Goal: Task Accomplishment & Management: Use online tool/utility

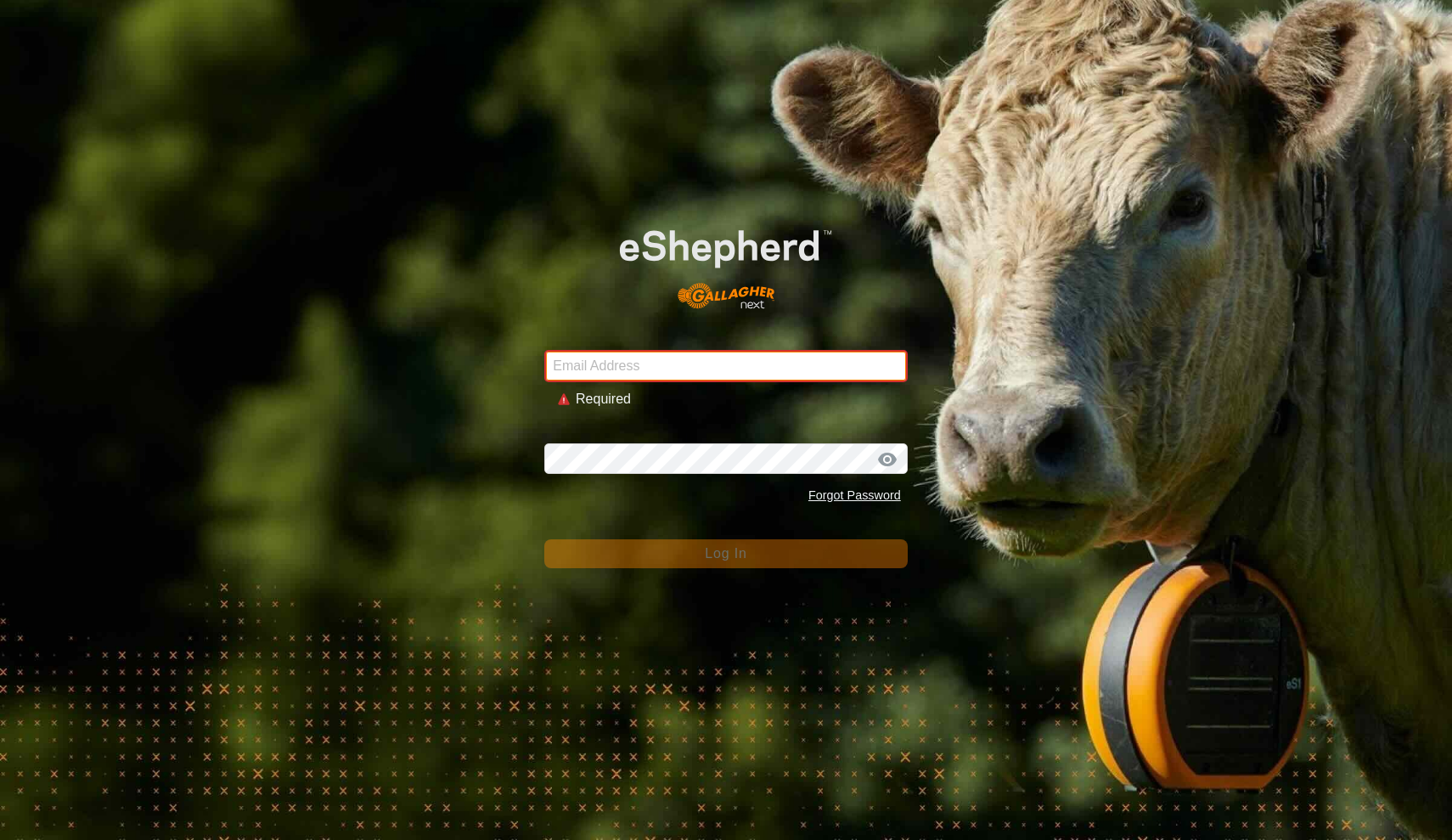
type input "[EMAIL_ADDRESS][DOMAIN_NAME]"
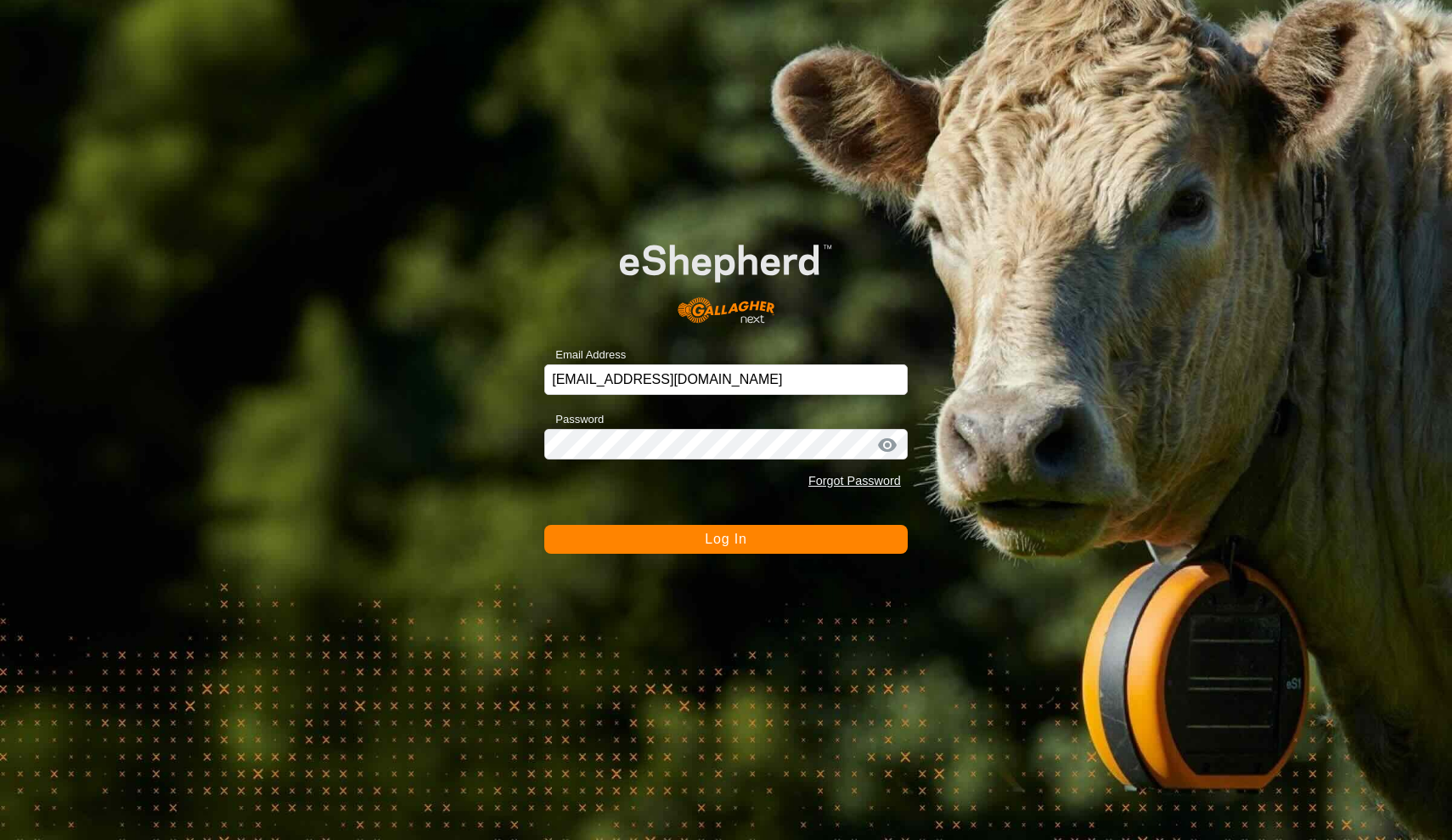
click at [649, 547] on button "Log In" at bounding box center [726, 539] width 364 height 29
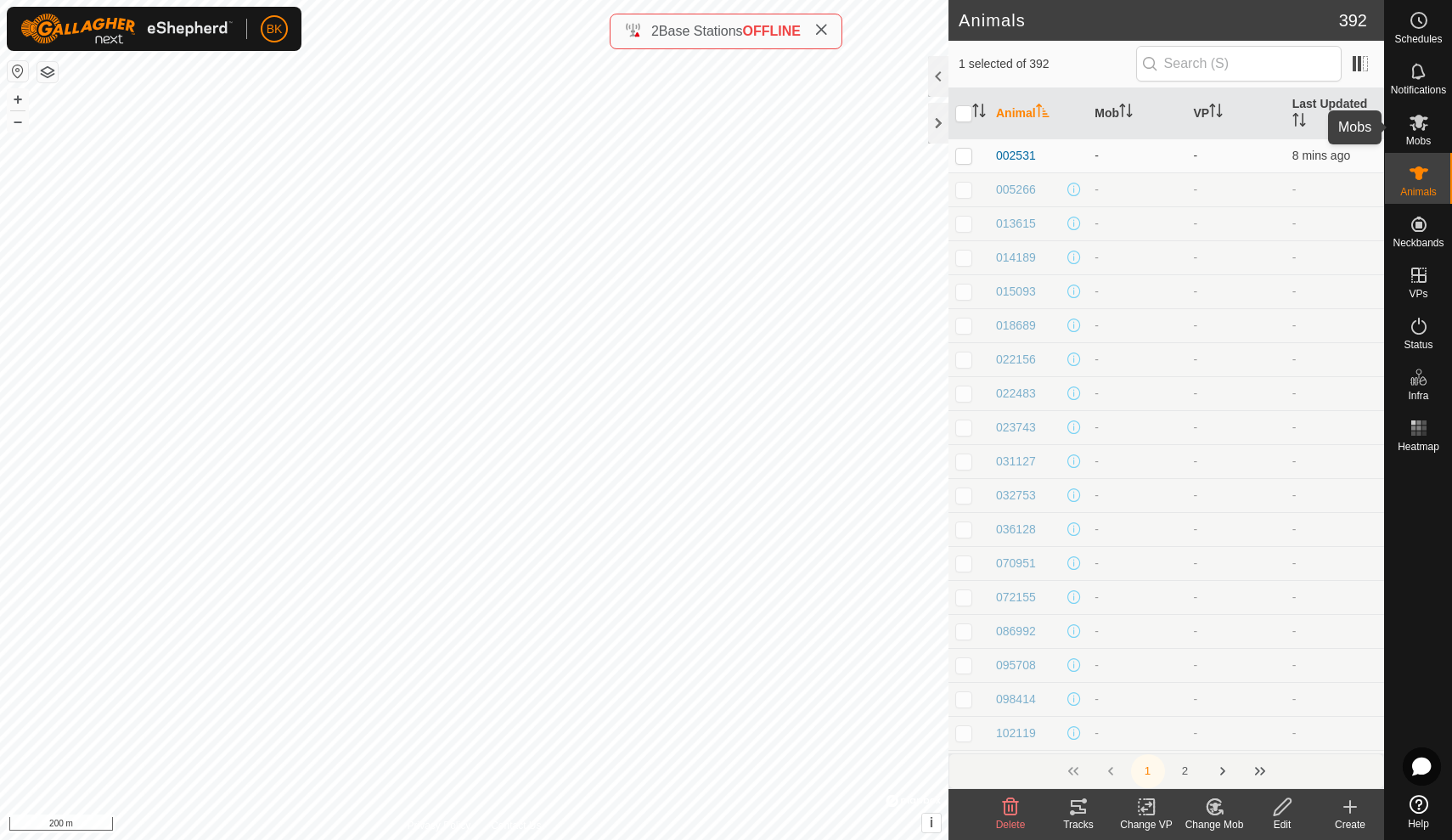
click at [1426, 126] on icon at bounding box center [1419, 122] width 20 height 20
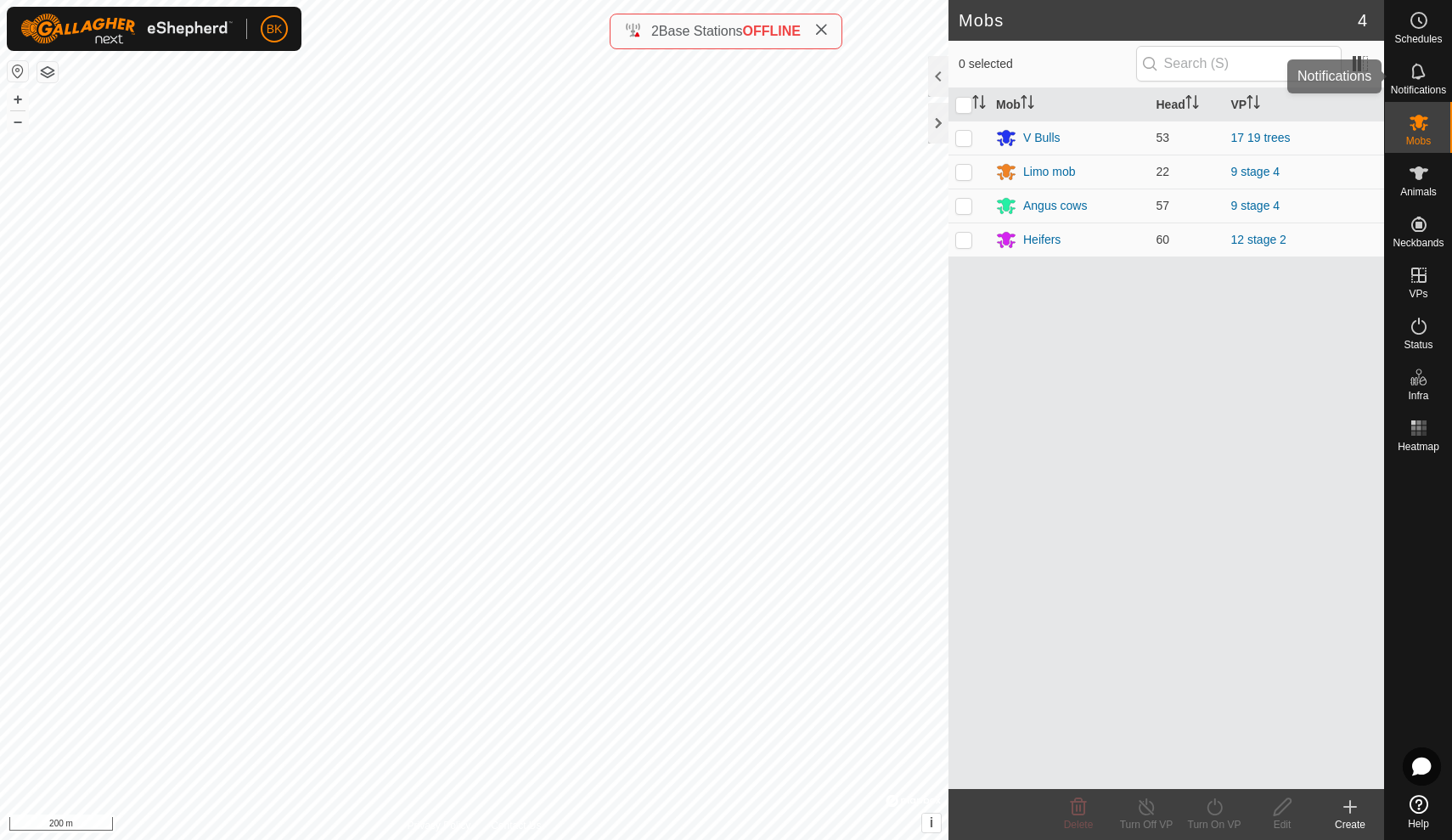
click at [1405, 90] on span "Notifications" at bounding box center [1419, 89] width 55 height 10
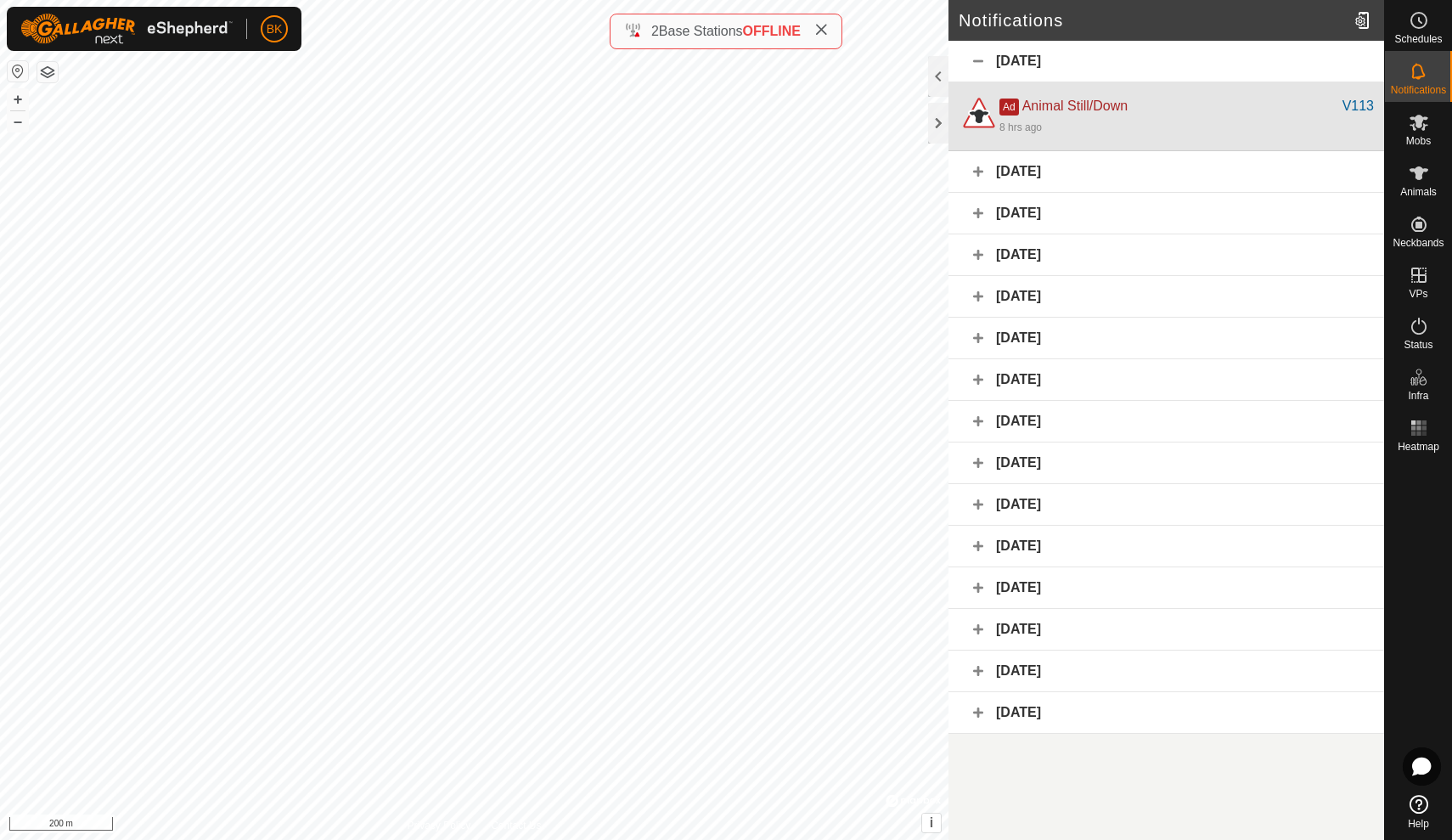
click at [1259, 114] on div "Ad Animal Still/Down" at bounding box center [1171, 106] width 343 height 20
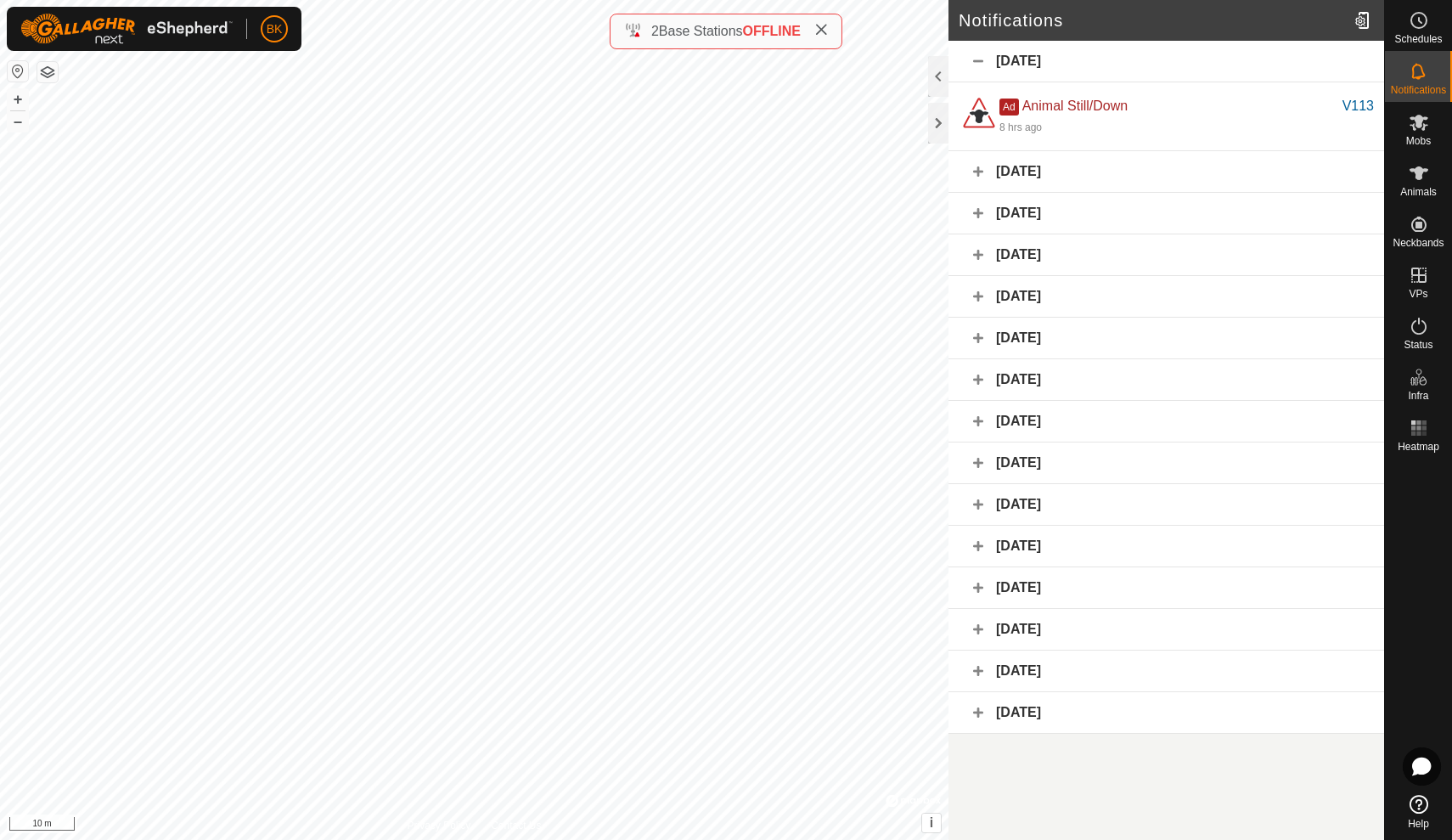
click at [986, 170] on div "[DATE]" at bounding box center [1166, 171] width 436 height 41
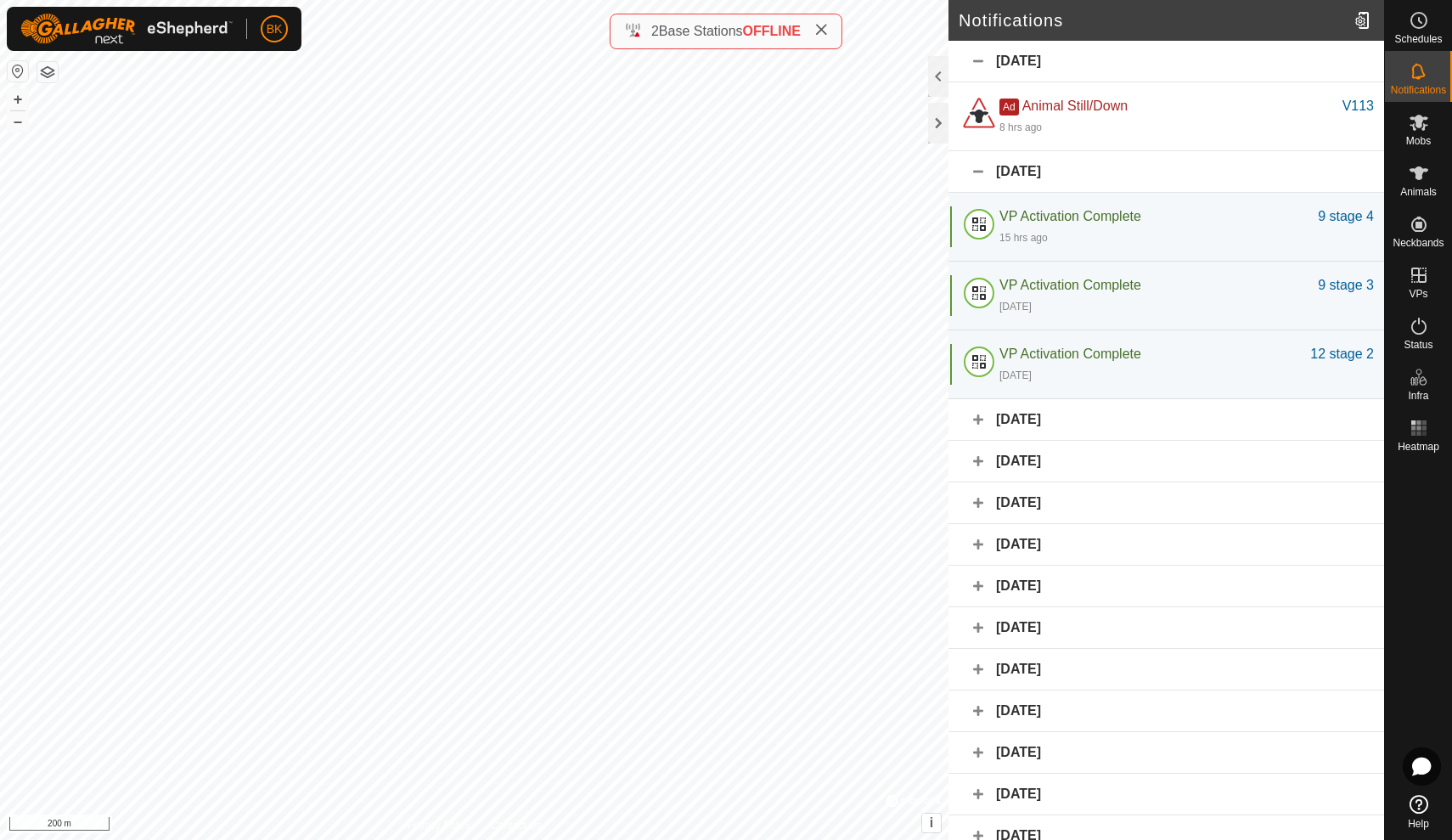
click at [433, 0] on html "BK Schedules Notifications Mobs Animals Neckbands VPs Status Infra Heatmap Help…" at bounding box center [726, 420] width 1452 height 840
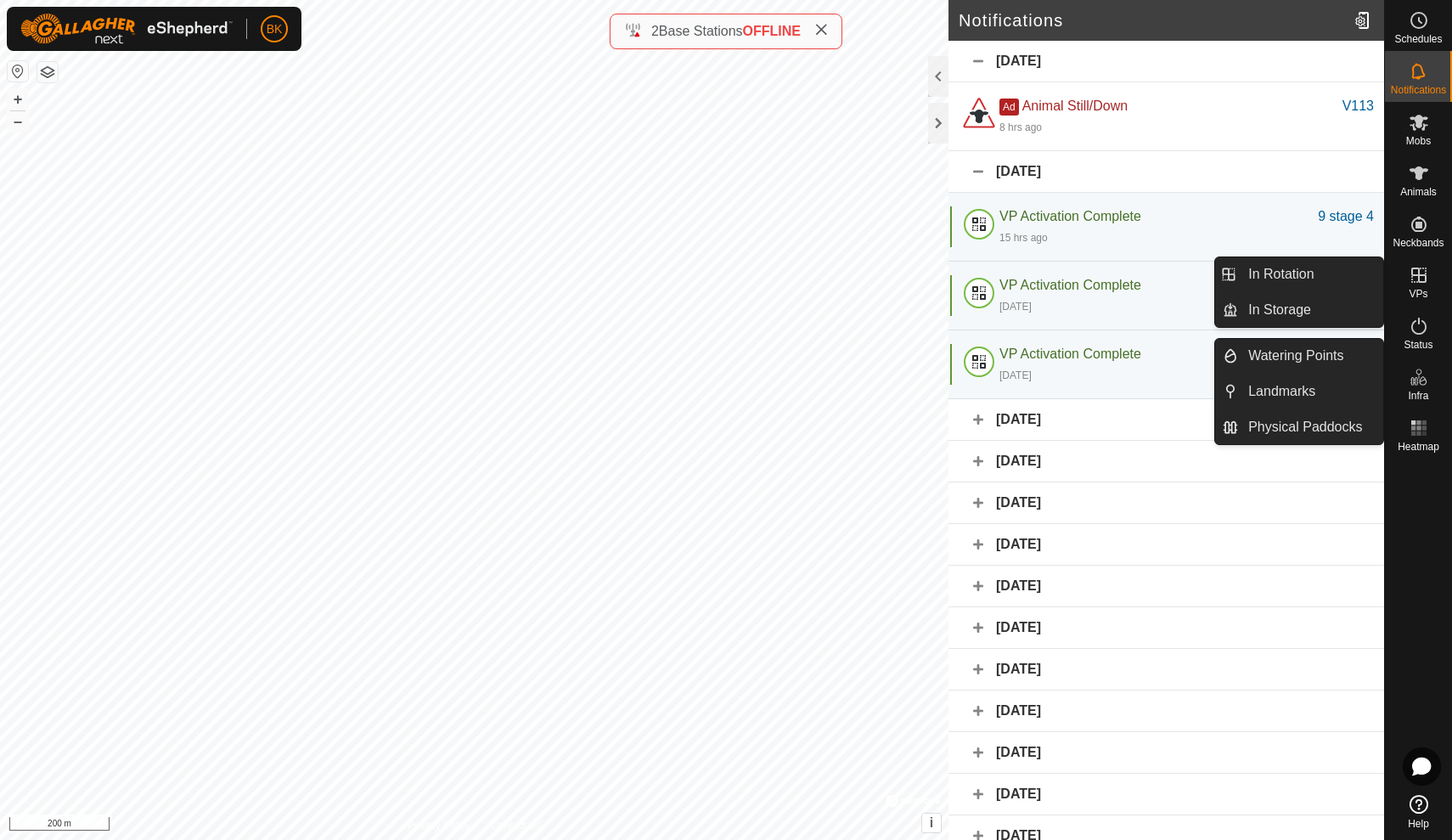
click at [1372, 273] on link "In Rotation" at bounding box center [1311, 274] width 146 height 34
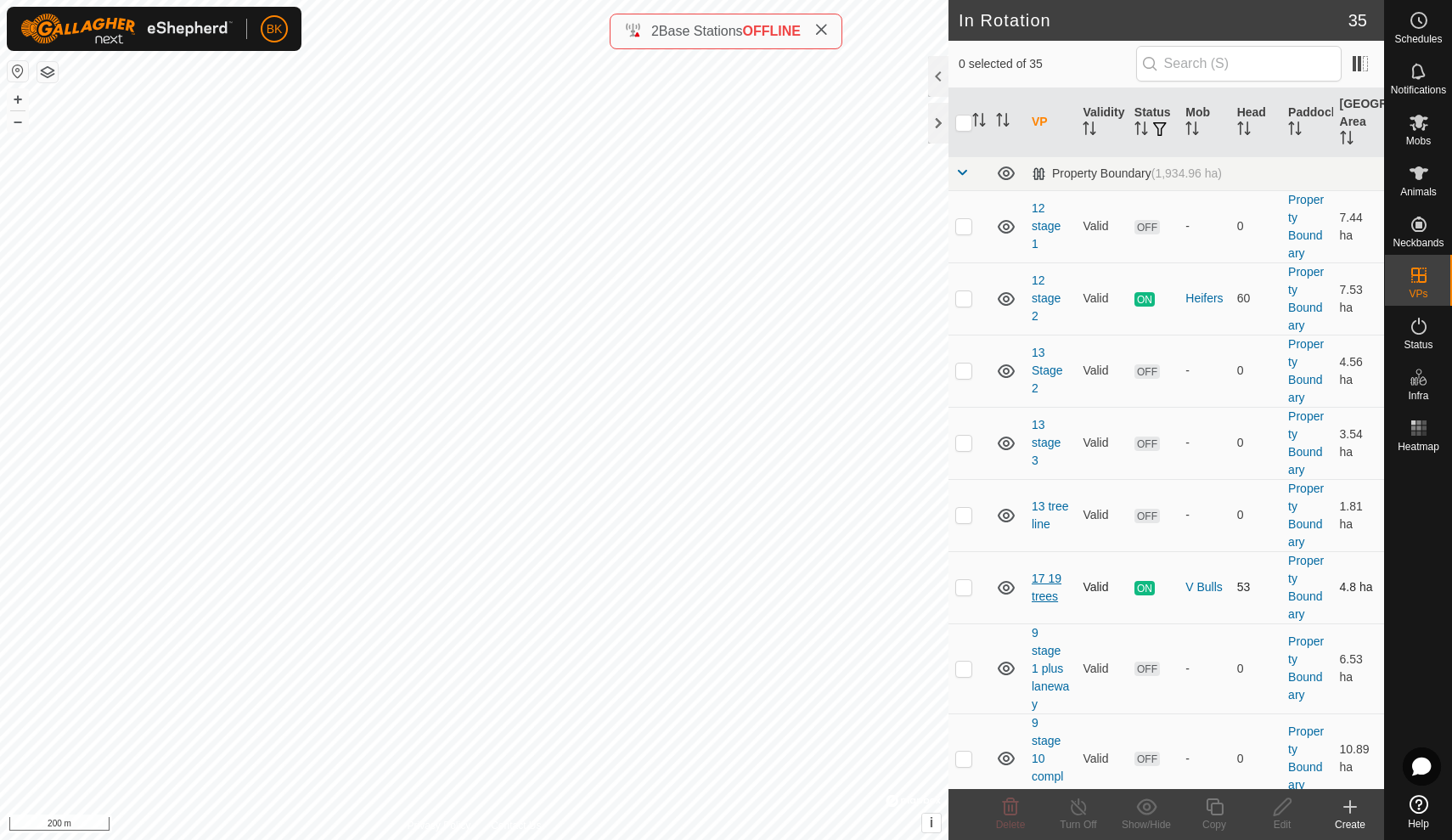
click at [1050, 597] on link "17 19 trees" at bounding box center [1047, 587] width 29 height 31
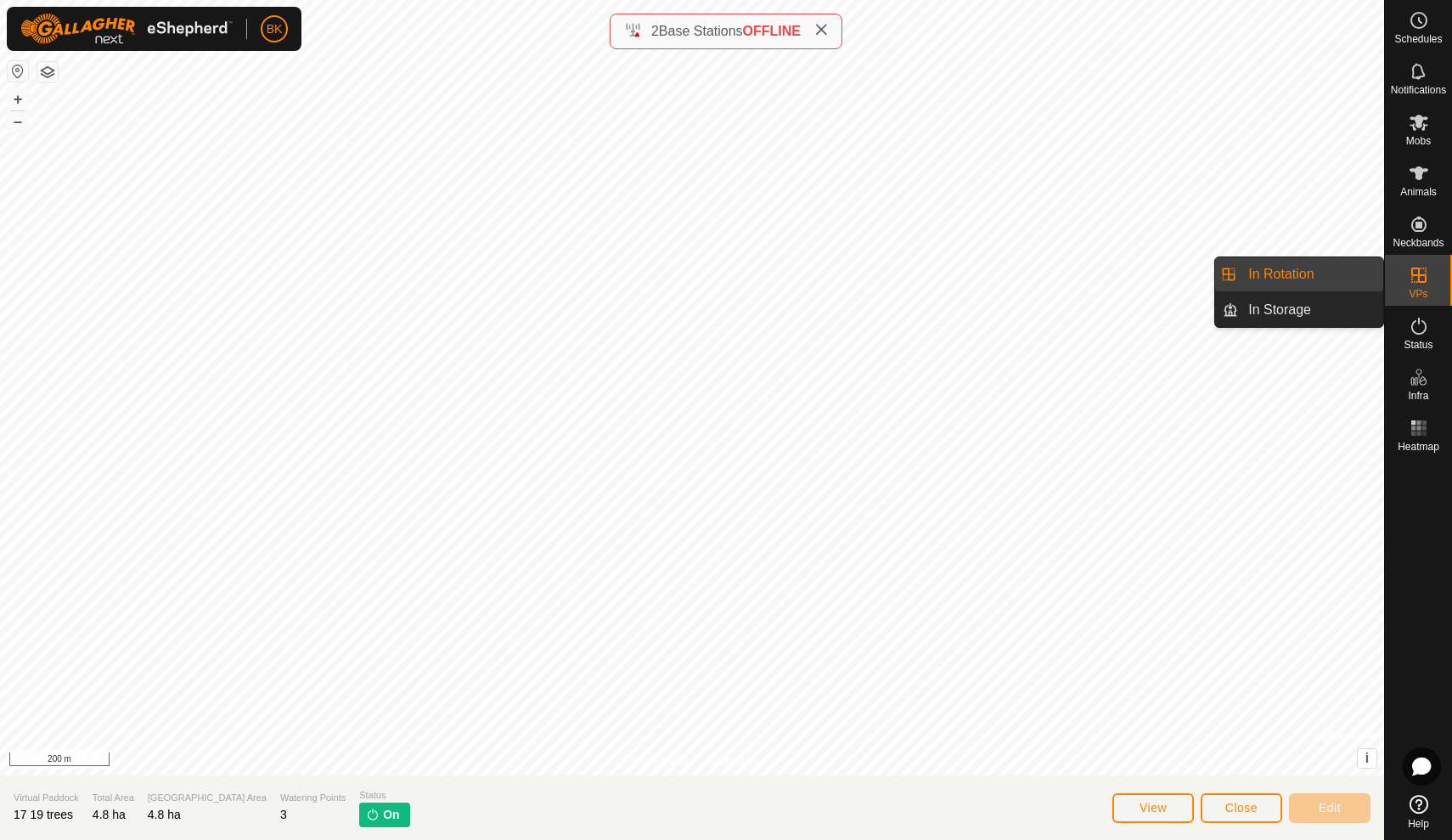
click at [1352, 281] on link "In Rotation" at bounding box center [1311, 274] width 146 height 34
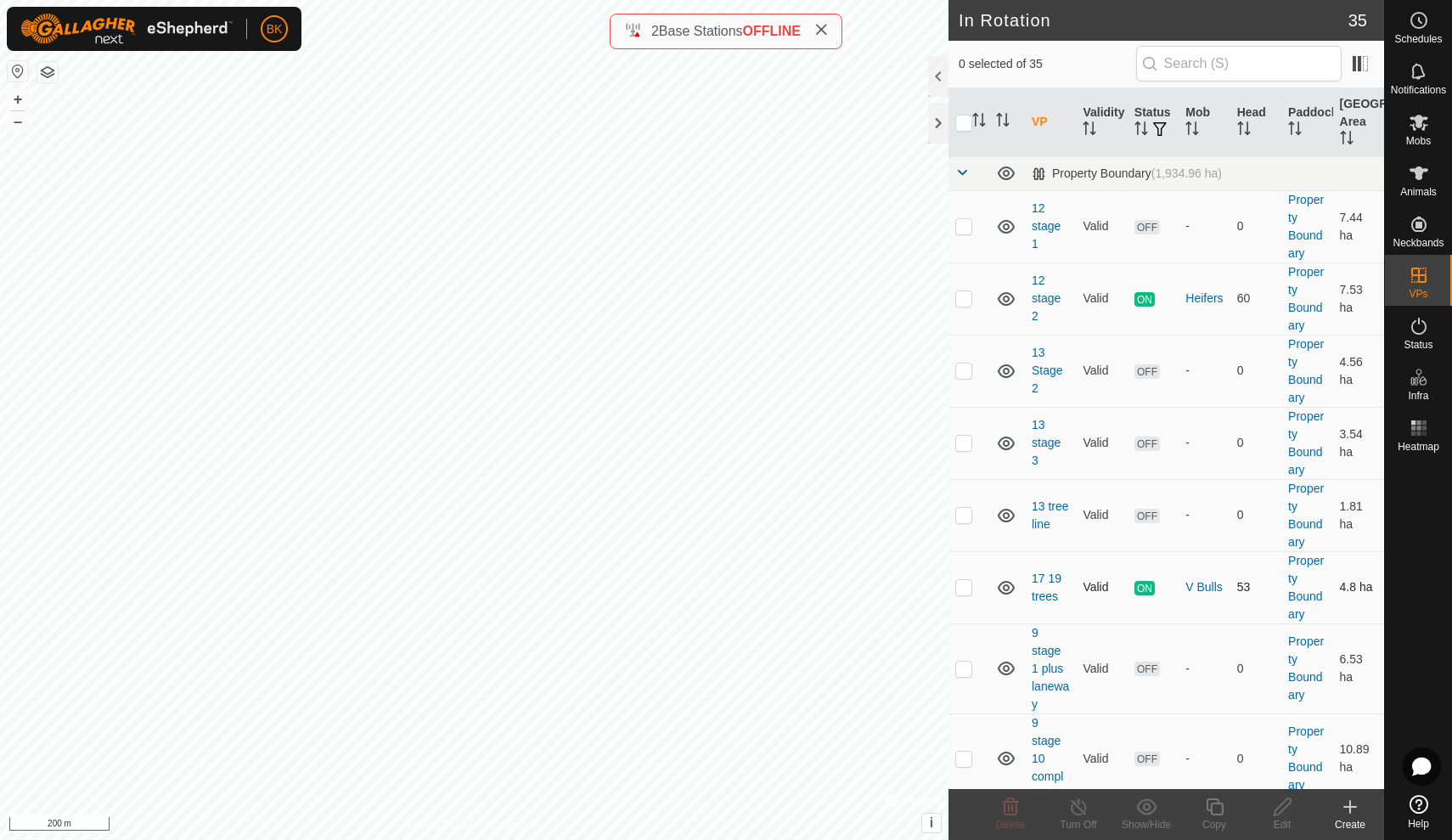
click at [963, 588] on p-checkbox at bounding box center [964, 587] width 17 height 14
checkbox input "true"
click at [1206, 822] on div "Copy" at bounding box center [1214, 824] width 68 height 16
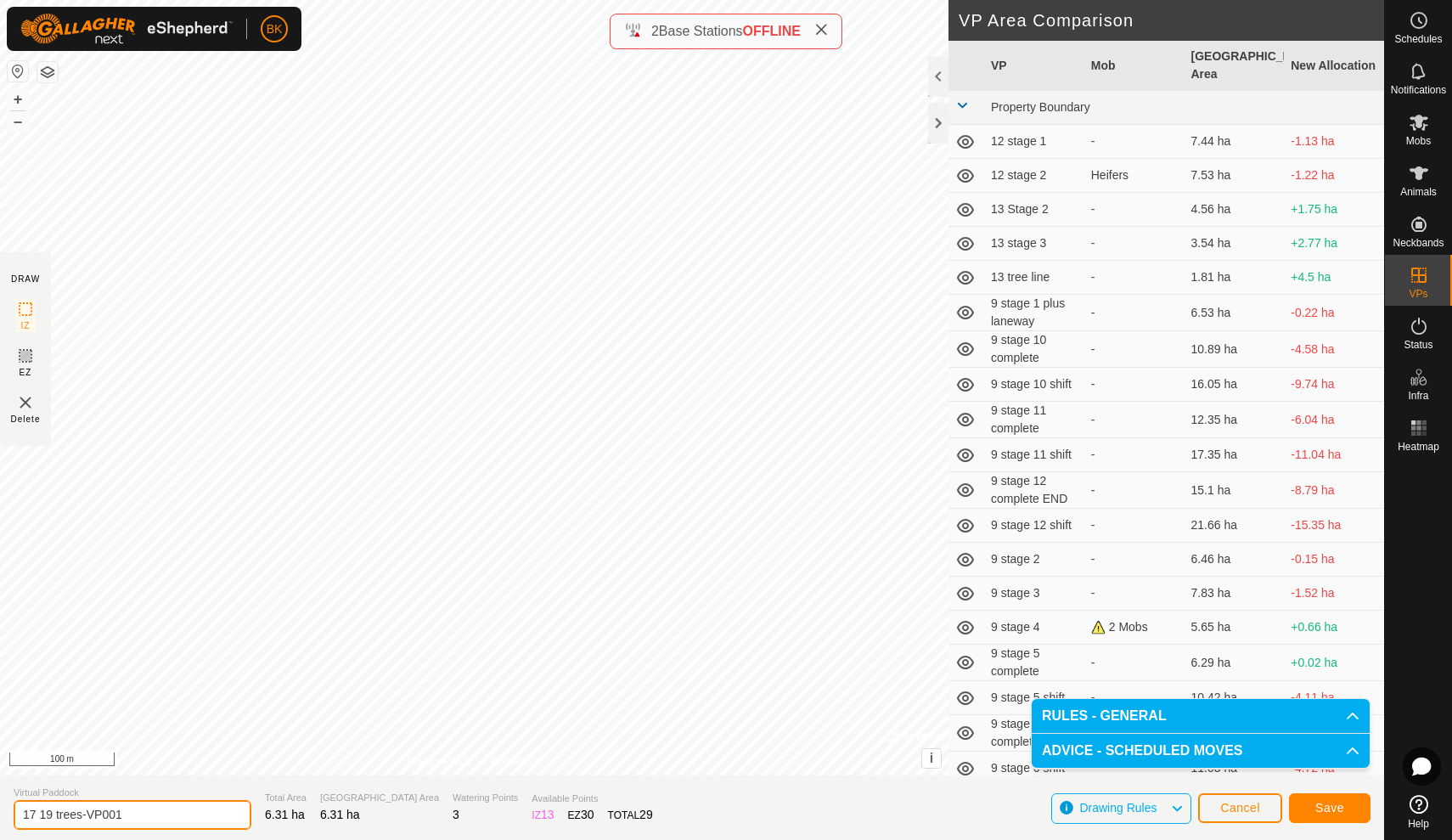
click at [154, 817] on input "17 19 trees-VP001" at bounding box center [133, 814] width 238 height 29
type input "17 18 19 cosy"
click at [1309, 821] on button "Save" at bounding box center [1329, 808] width 82 height 29
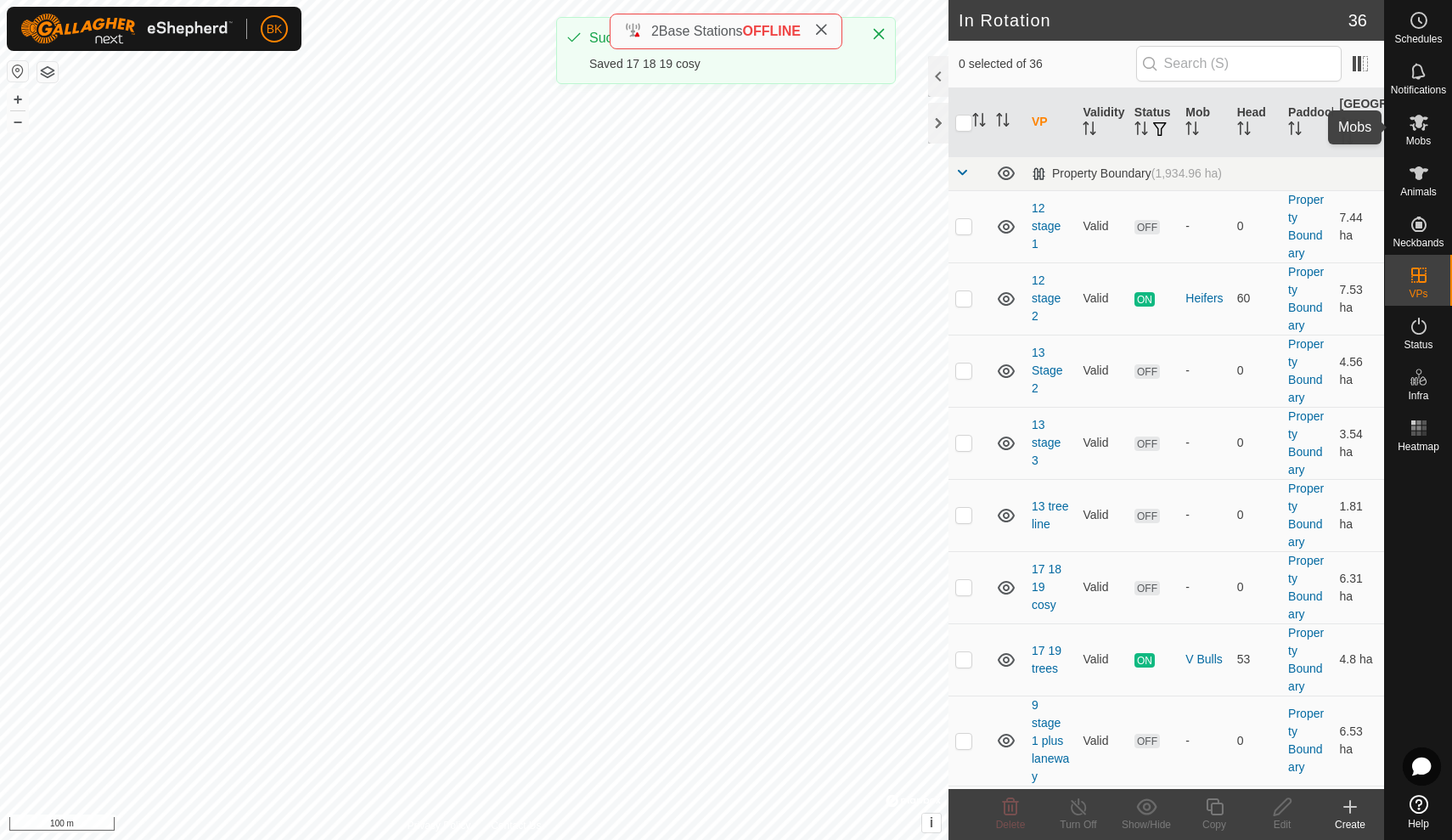
click at [1423, 120] on icon at bounding box center [1419, 122] width 18 height 17
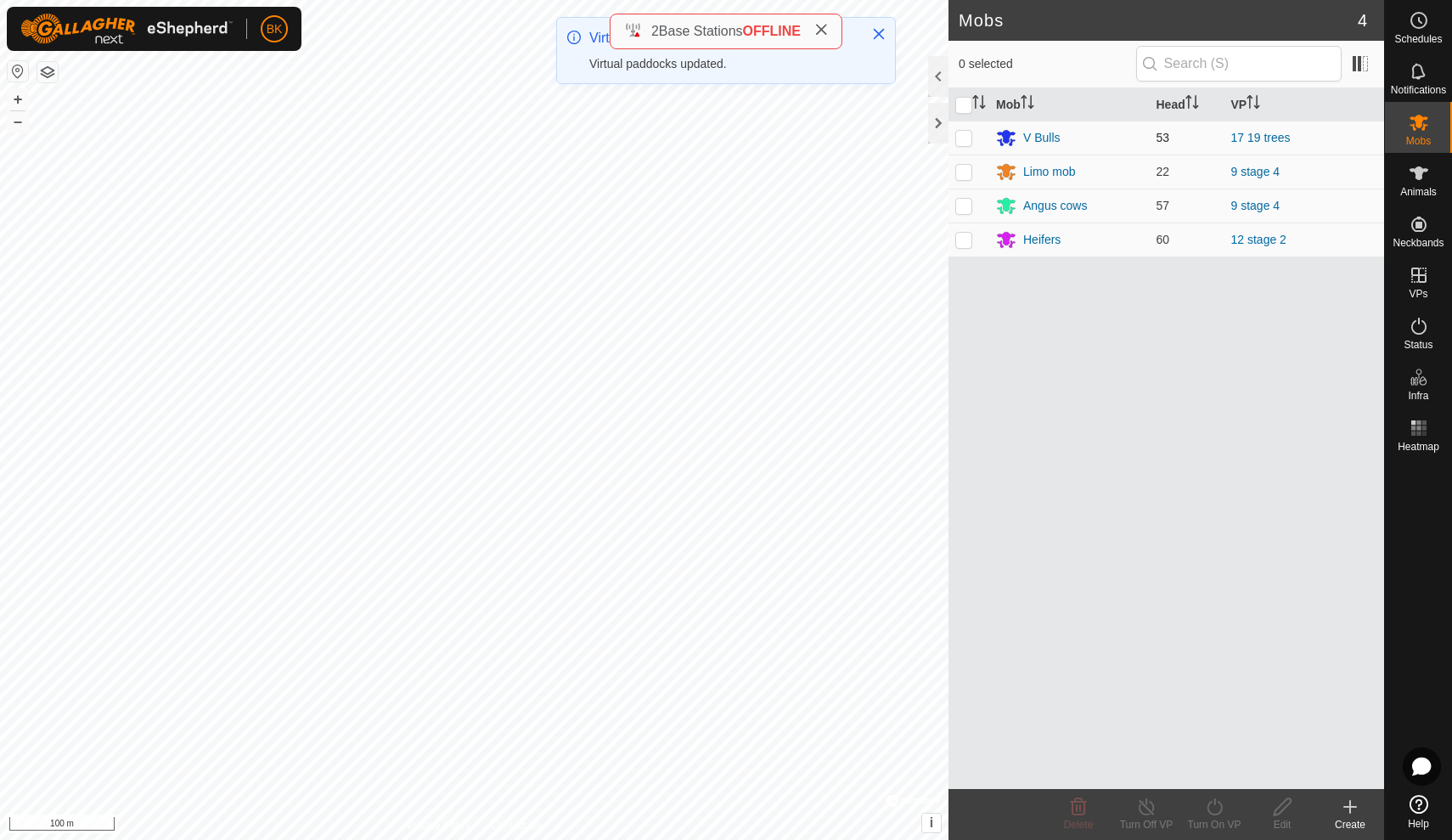
click at [973, 136] on td at bounding box center [969, 137] width 41 height 34
checkbox input "true"
click at [1218, 809] on icon at bounding box center [1214, 807] width 21 height 20
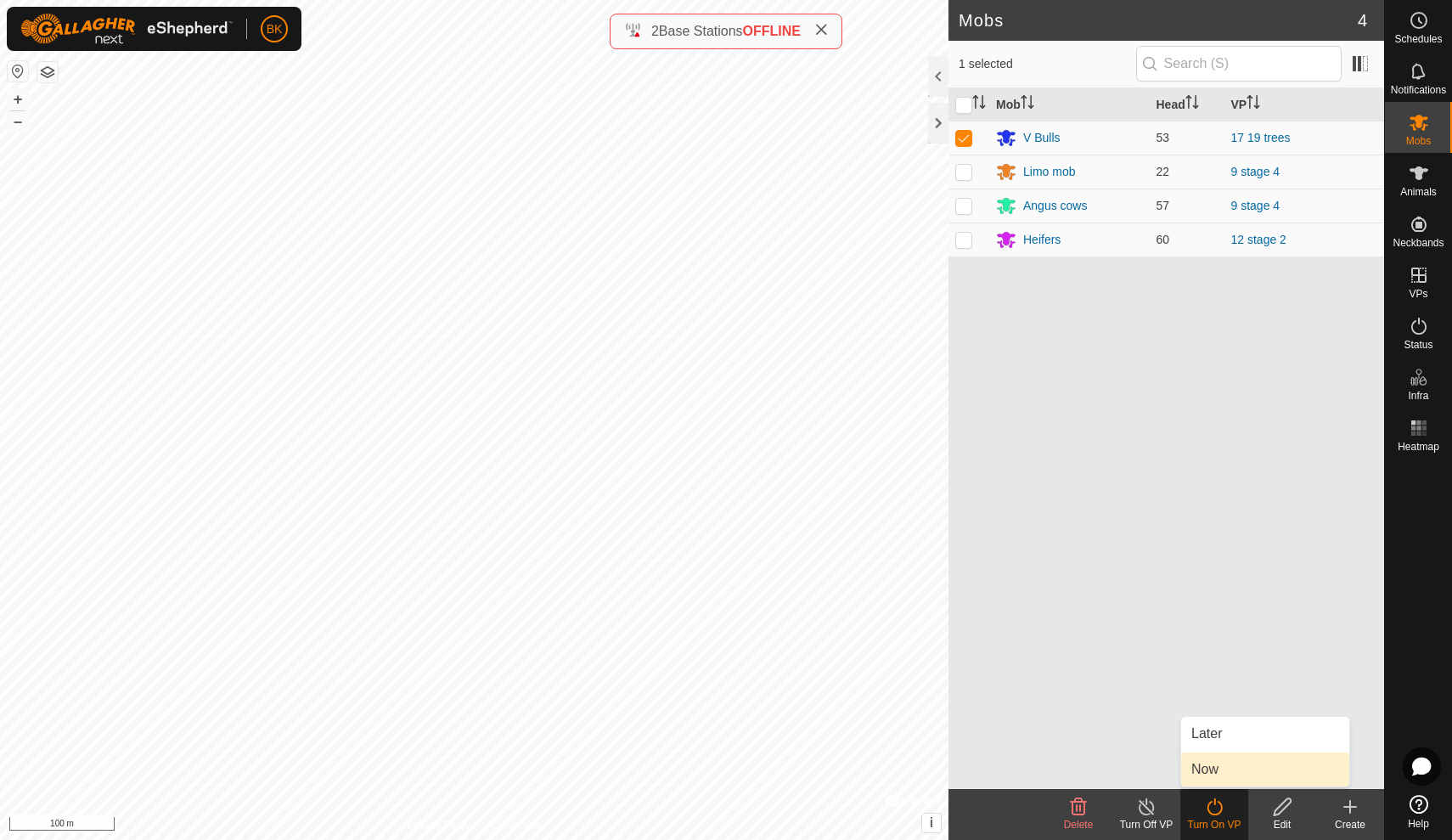
click at [1212, 778] on link "Now" at bounding box center [1265, 769] width 169 height 34
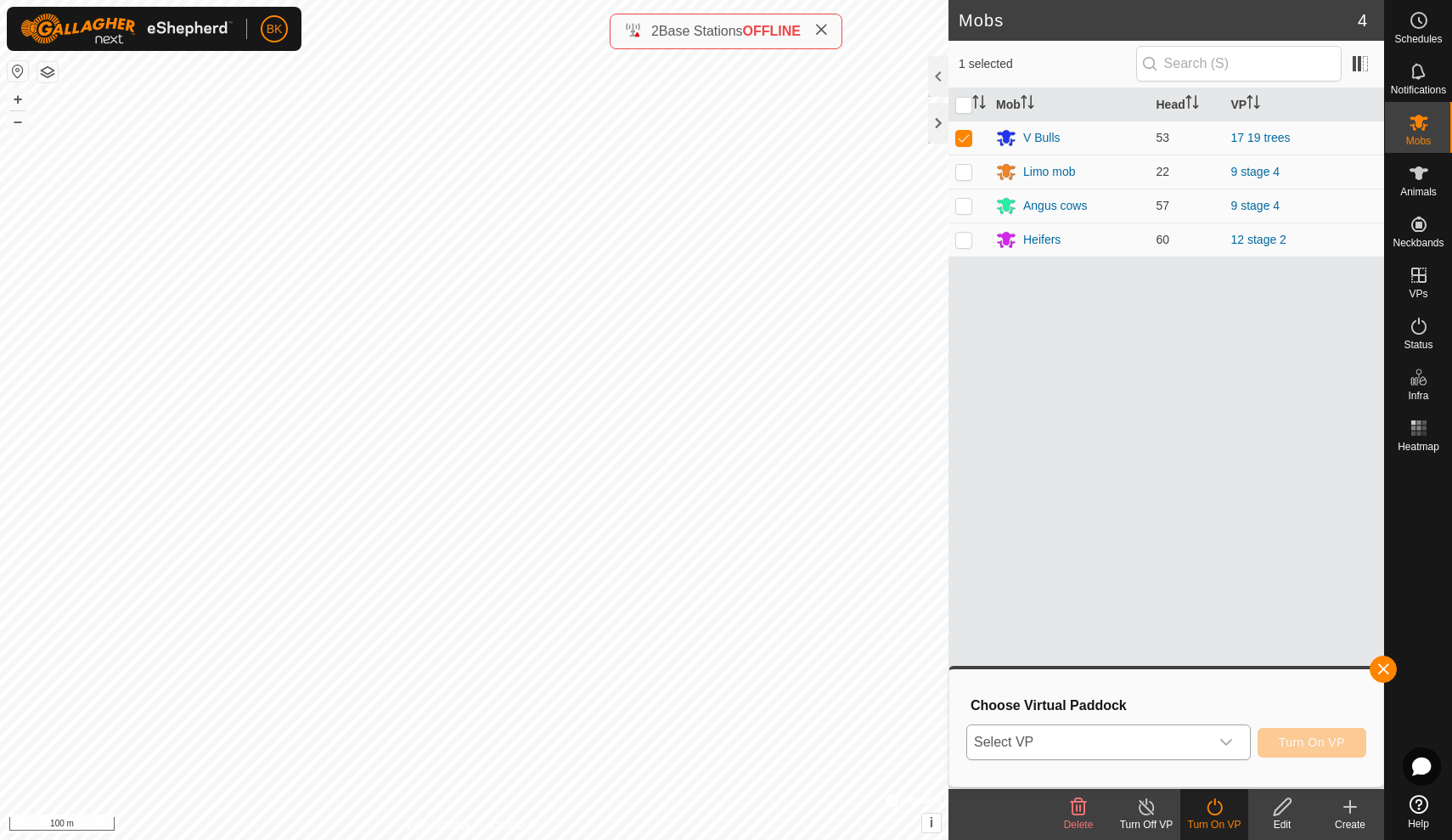
click at [1224, 746] on icon "dropdown trigger" at bounding box center [1226, 741] width 14 height 14
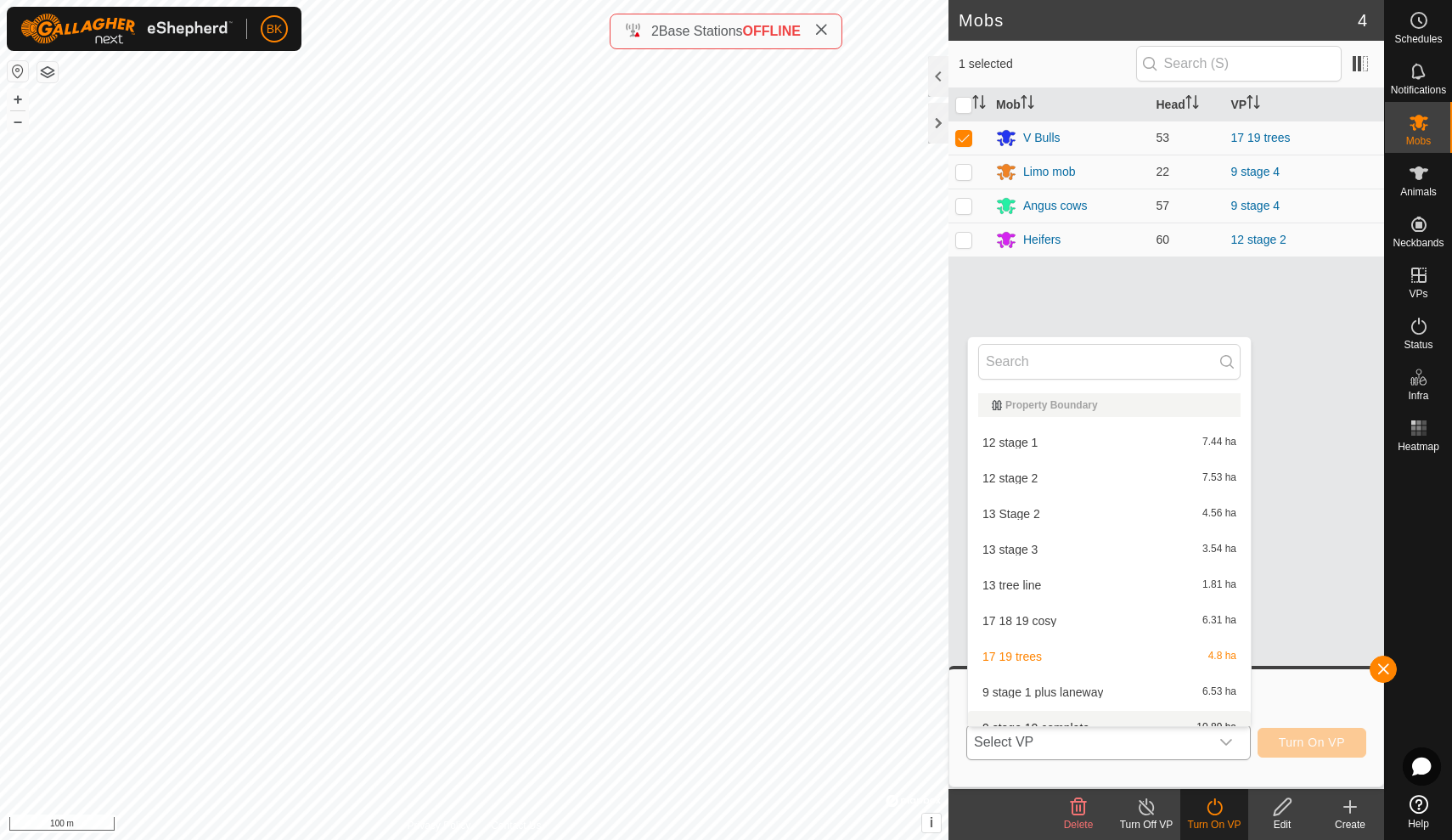
scroll to position [18, 0]
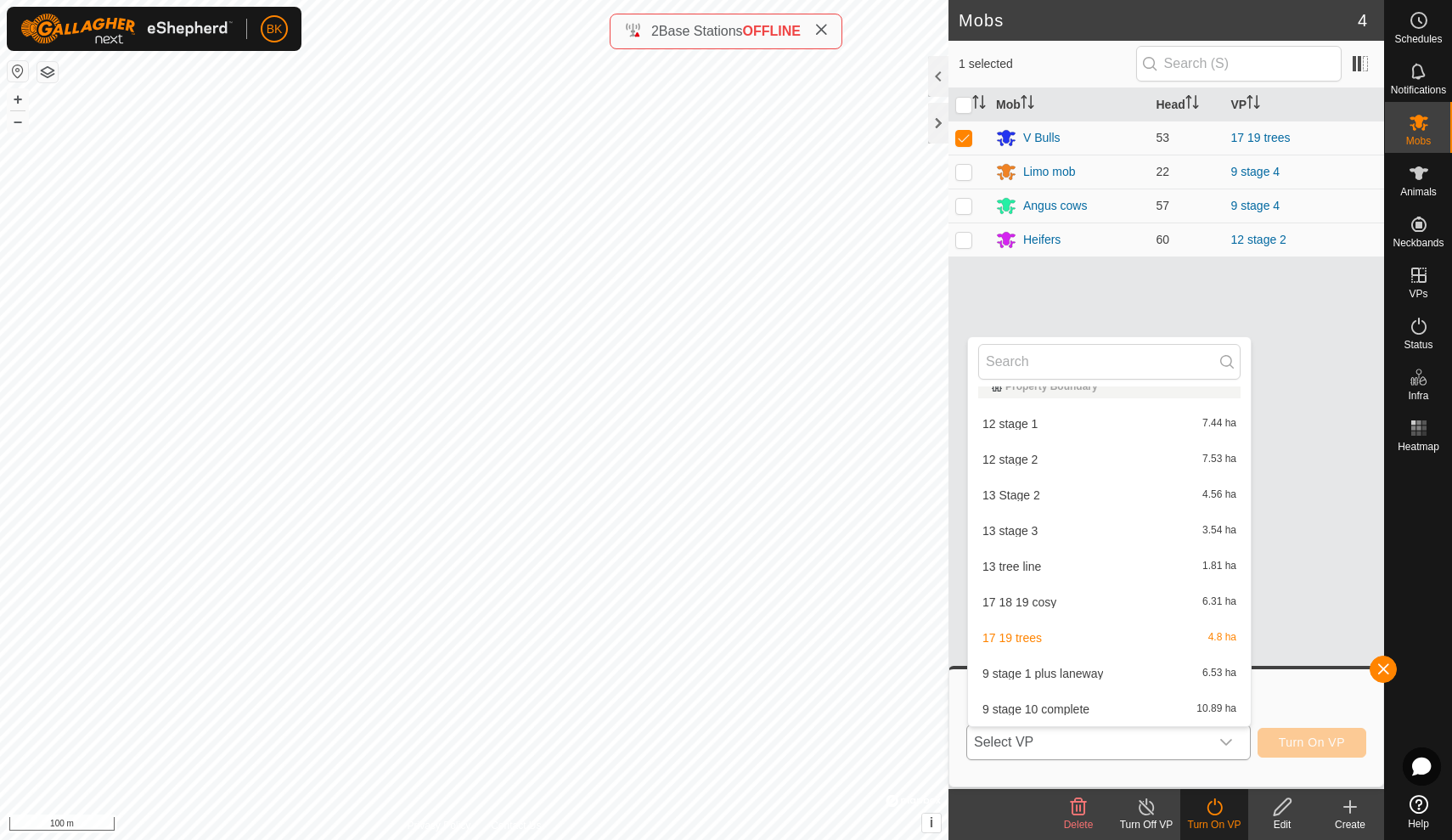
click at [1070, 598] on li "17 18 19 cosy 6.31 ha" at bounding box center [1109, 601] width 283 height 34
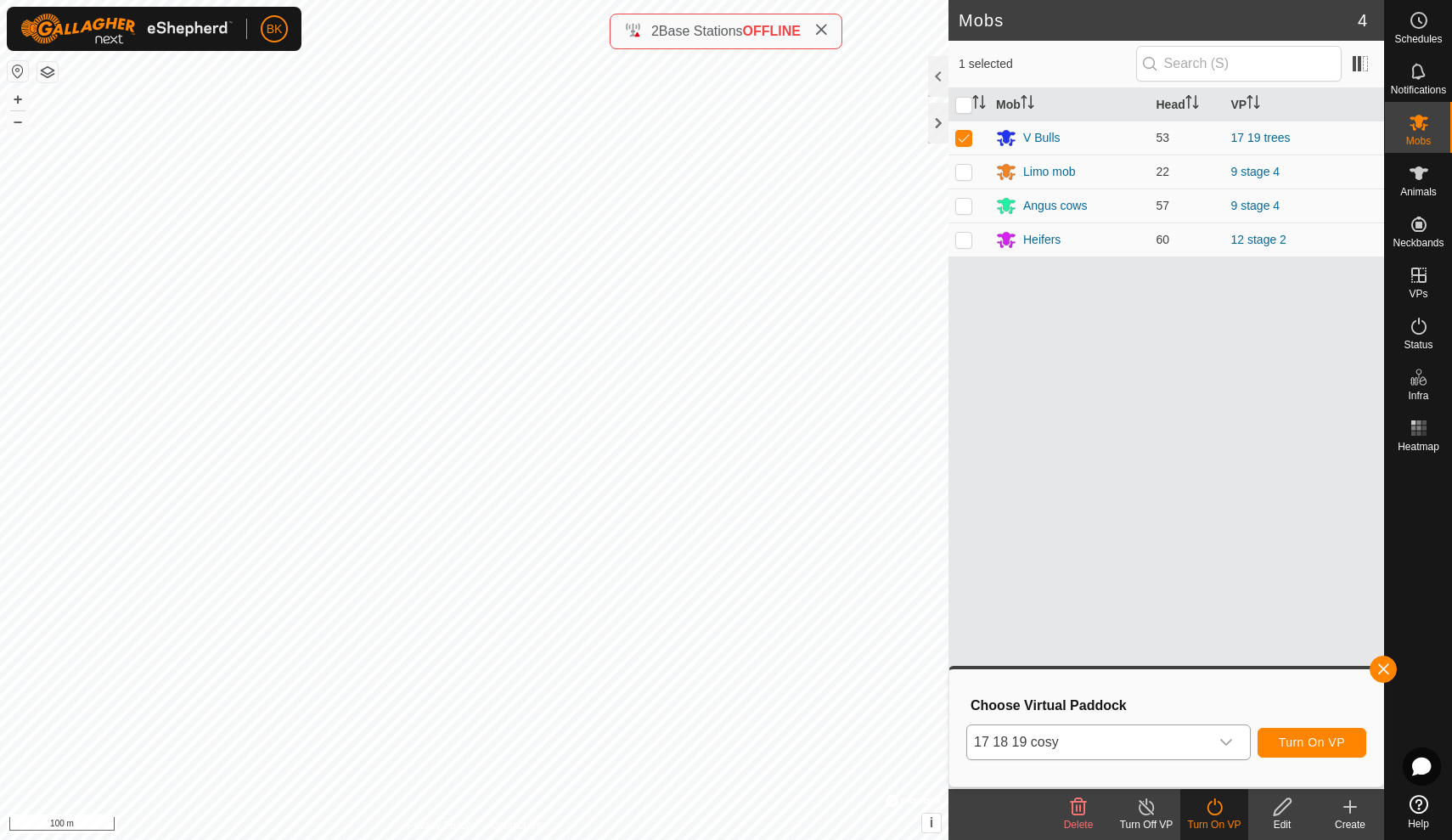
click at [1292, 737] on span "Turn On VP" at bounding box center [1312, 741] width 66 height 14
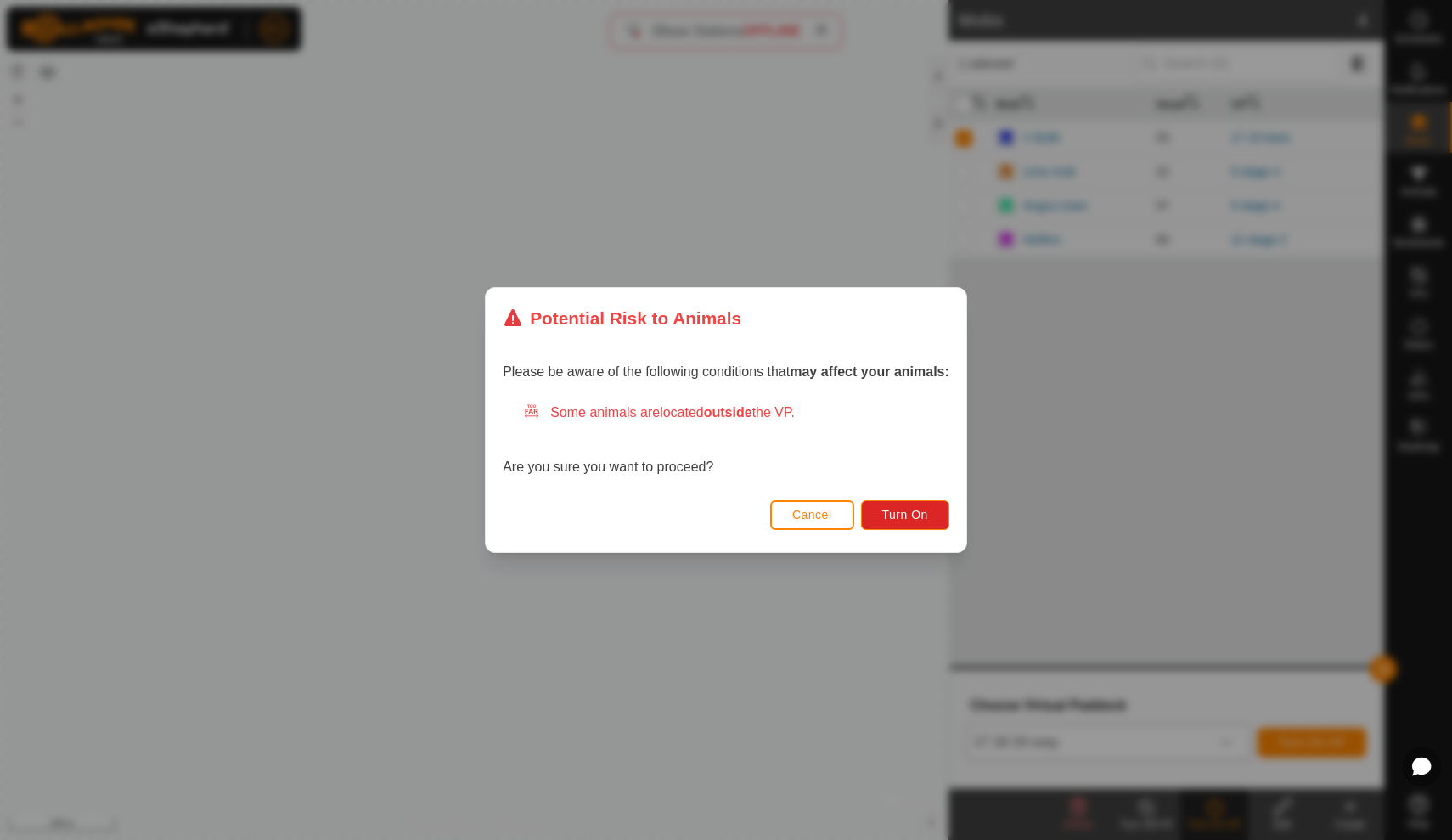
click at [832, 512] on span "Cancel" at bounding box center [812, 514] width 40 height 14
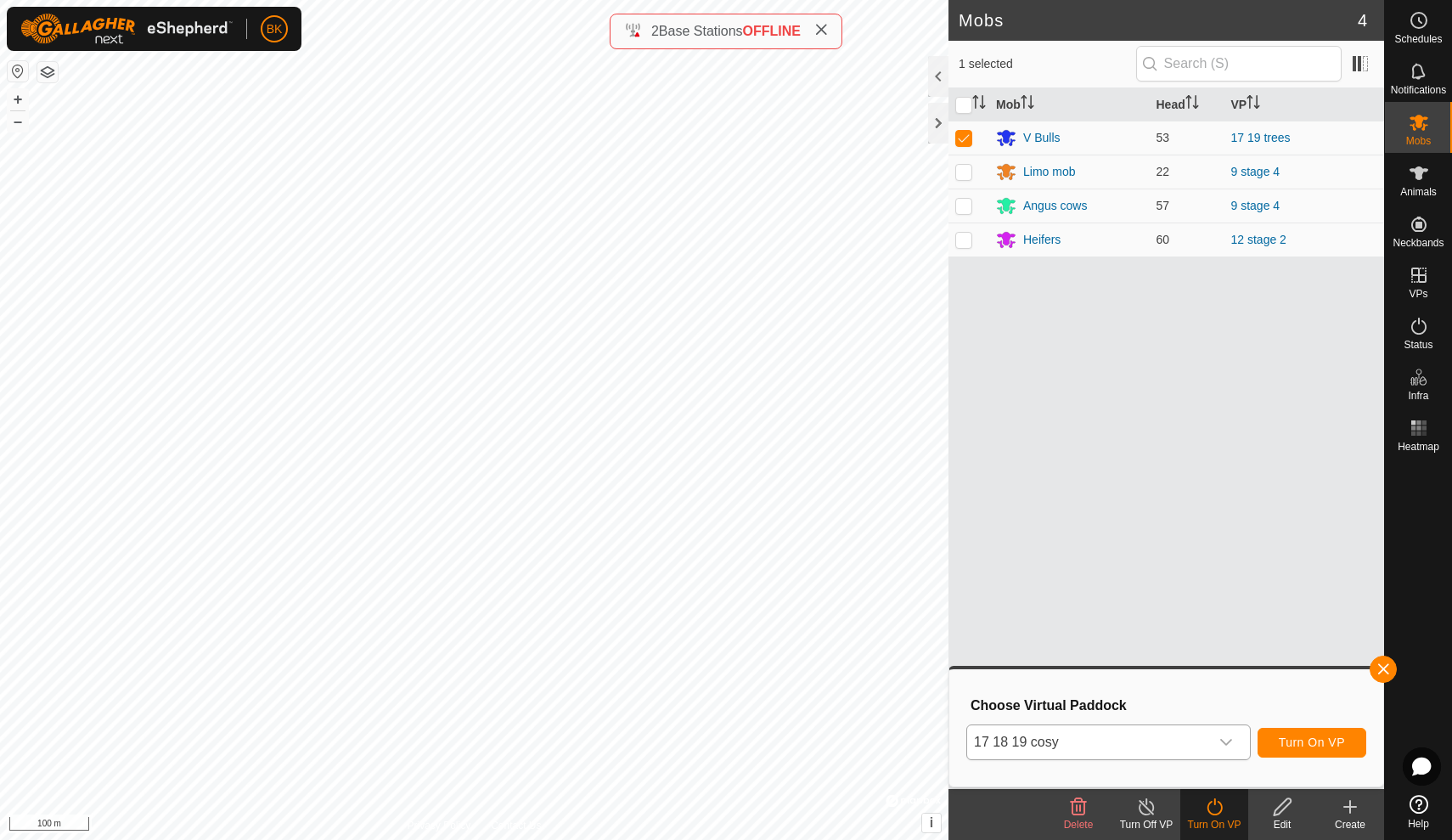
click at [1289, 738] on span "Turn On VP" at bounding box center [1312, 741] width 66 height 14
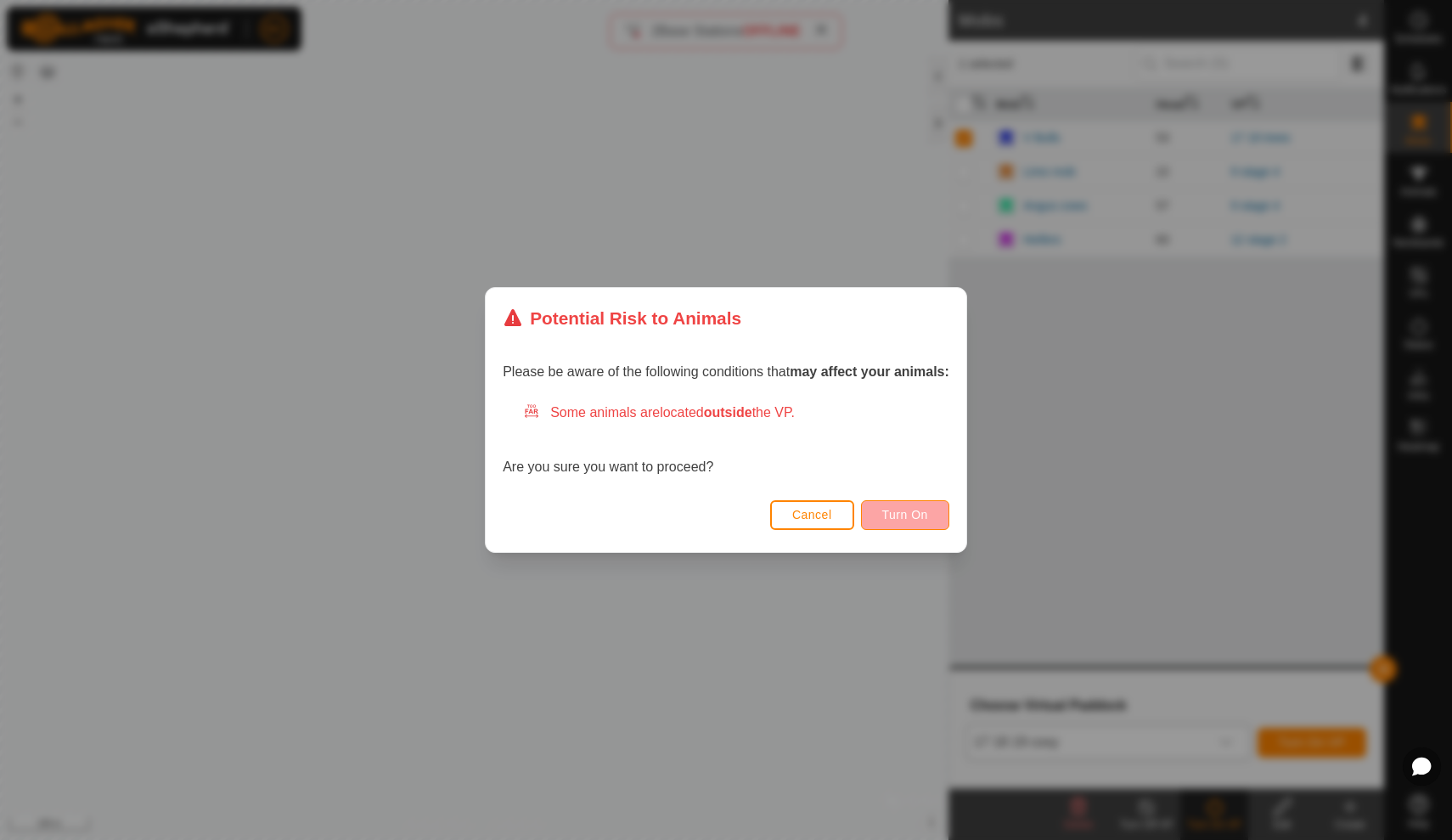
click at [923, 507] on button "Turn On" at bounding box center [906, 515] width 88 height 29
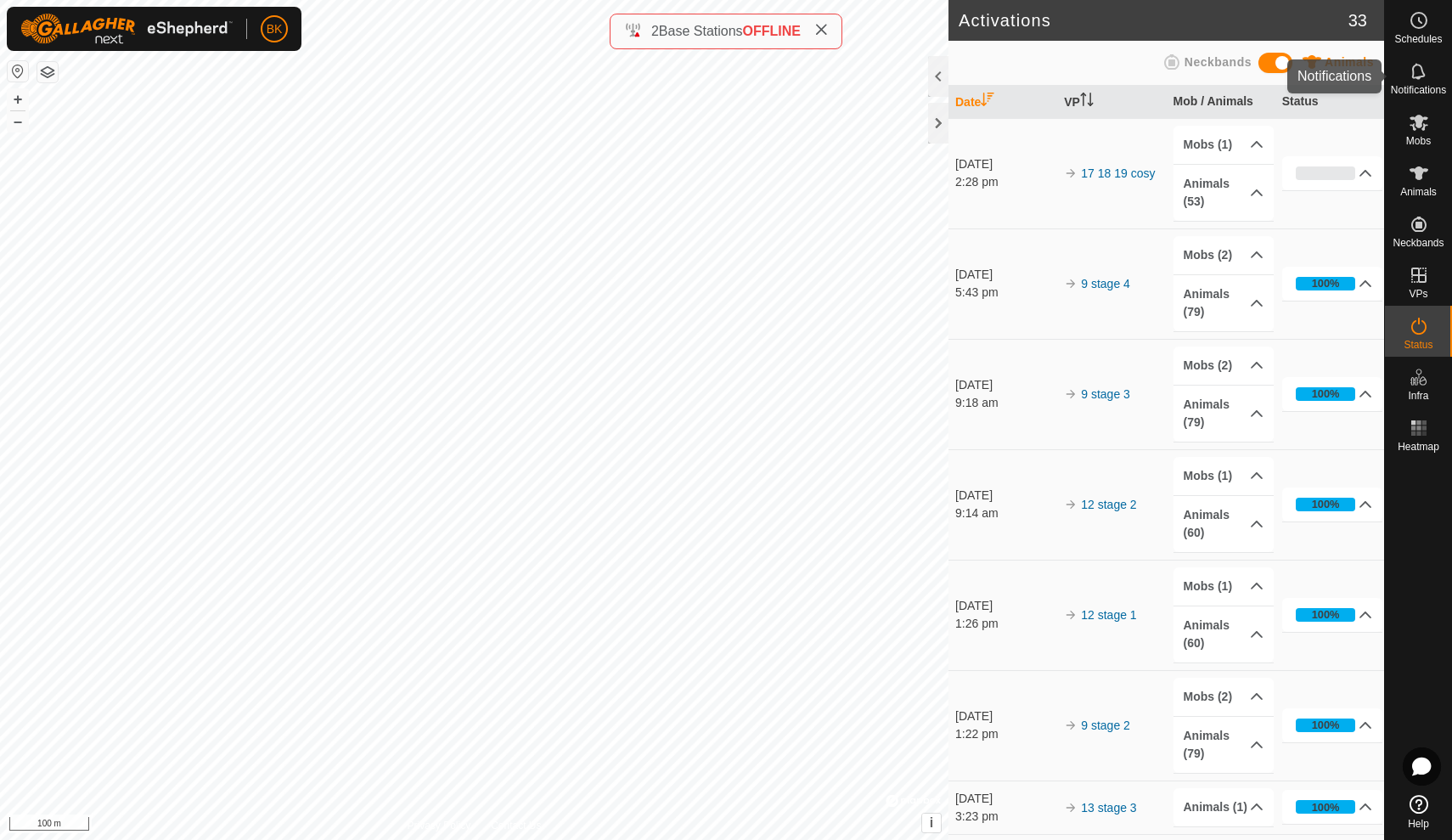
click at [1429, 70] on icon at bounding box center [1419, 71] width 20 height 20
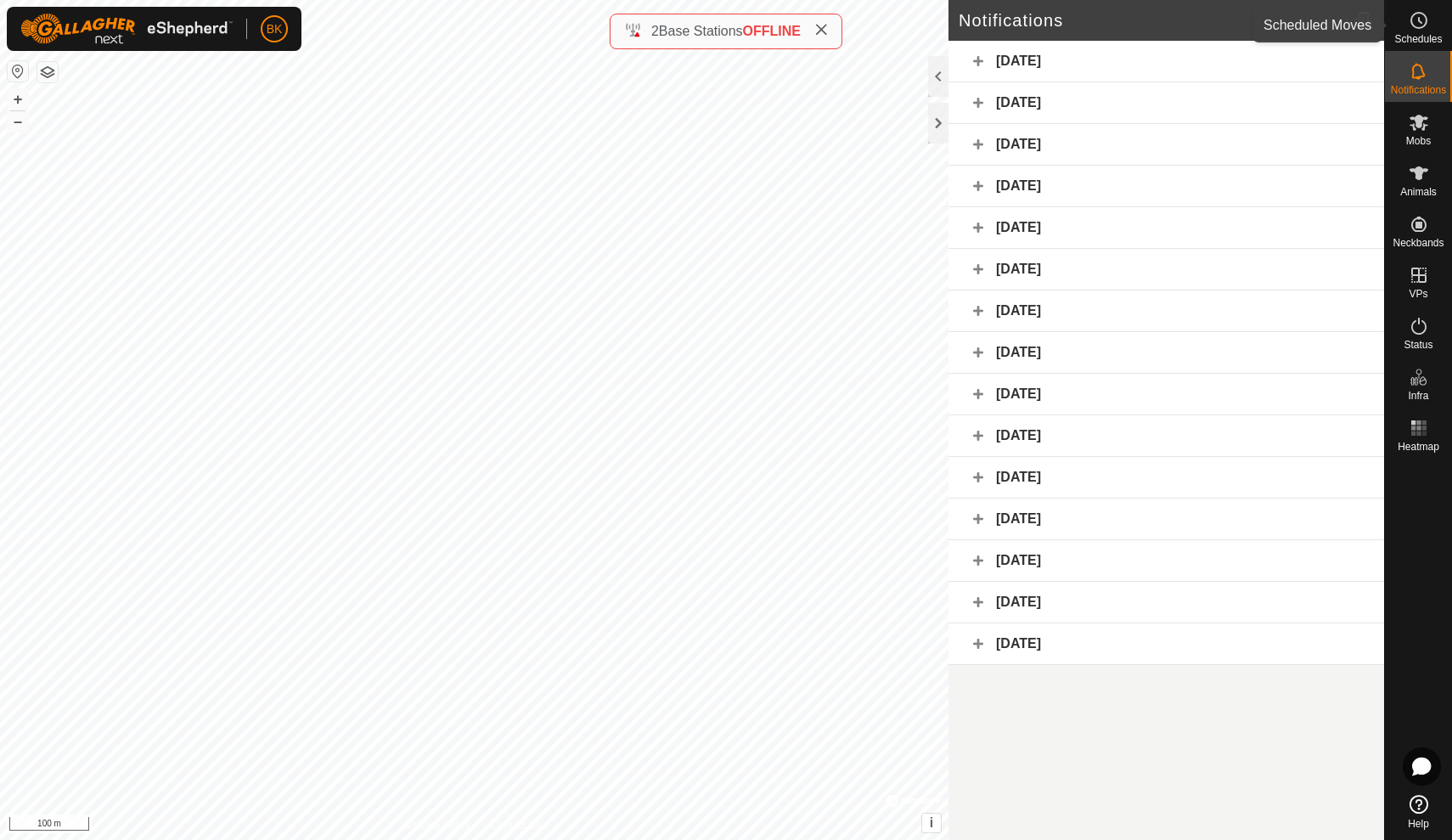
click at [1417, 10] on icon at bounding box center [1419, 20] width 20 height 20
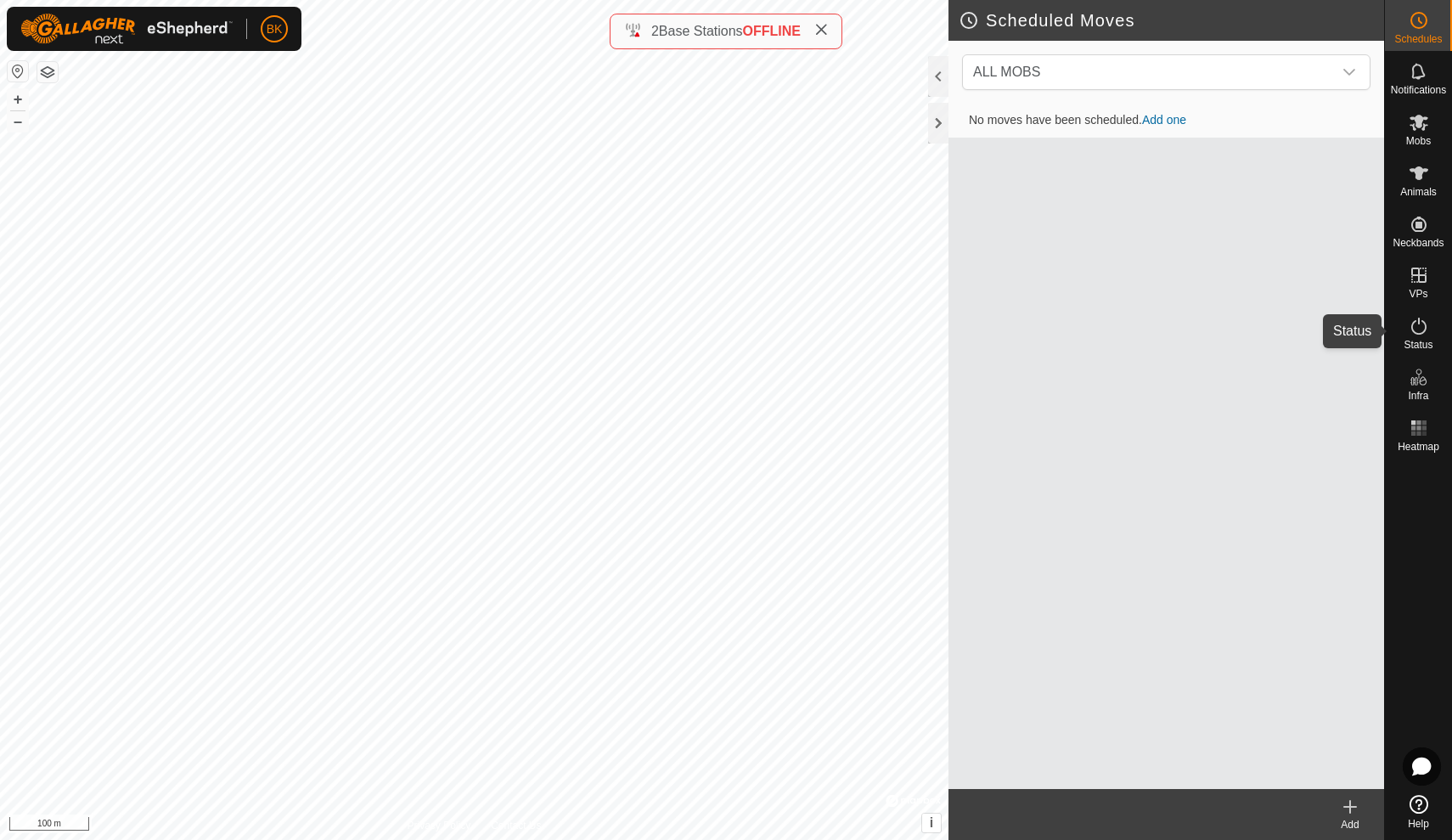
click at [1419, 322] on icon at bounding box center [1419, 326] width 16 height 17
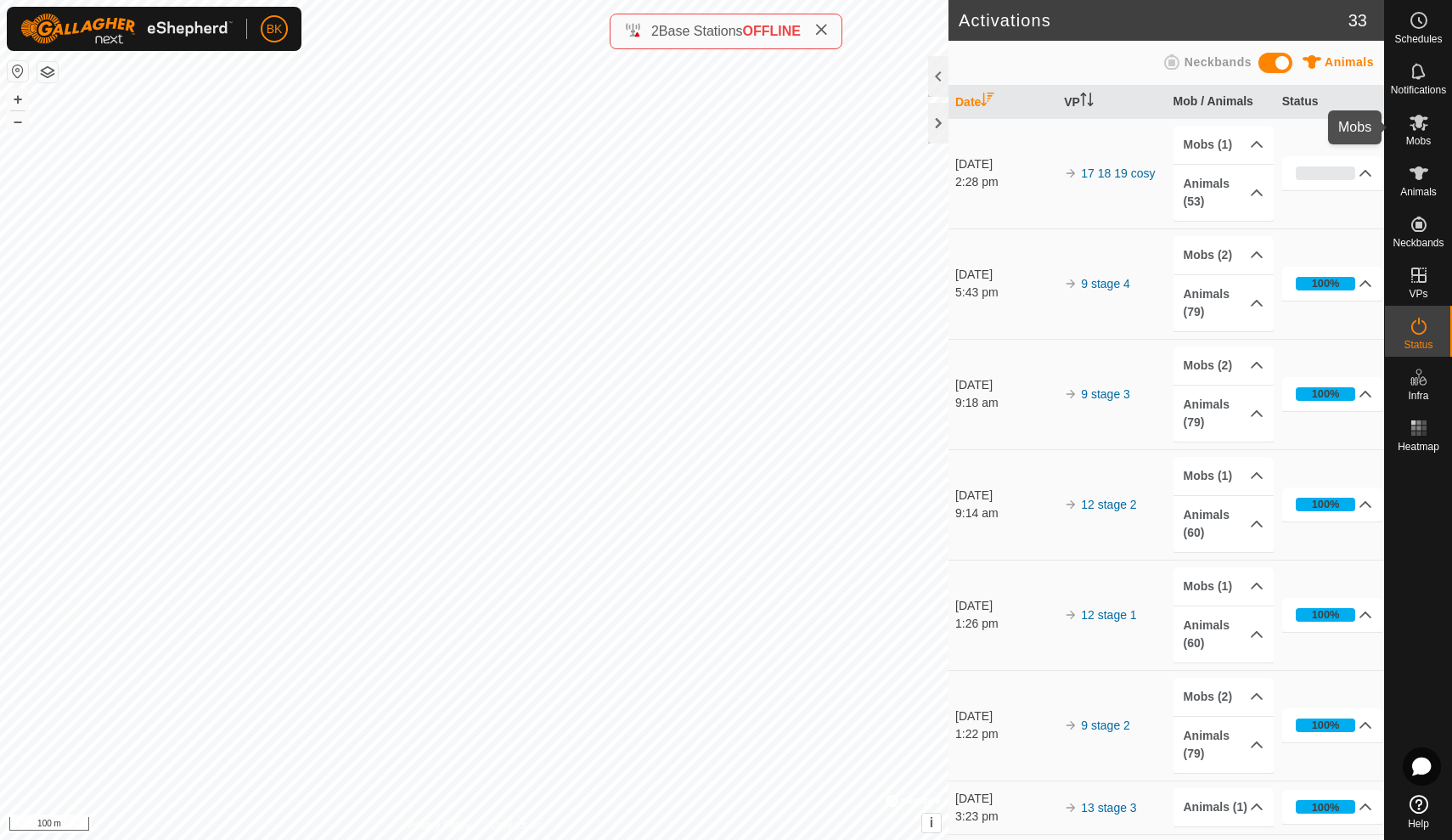
click at [1420, 134] on es-mob-svg-icon at bounding box center [1419, 122] width 30 height 28
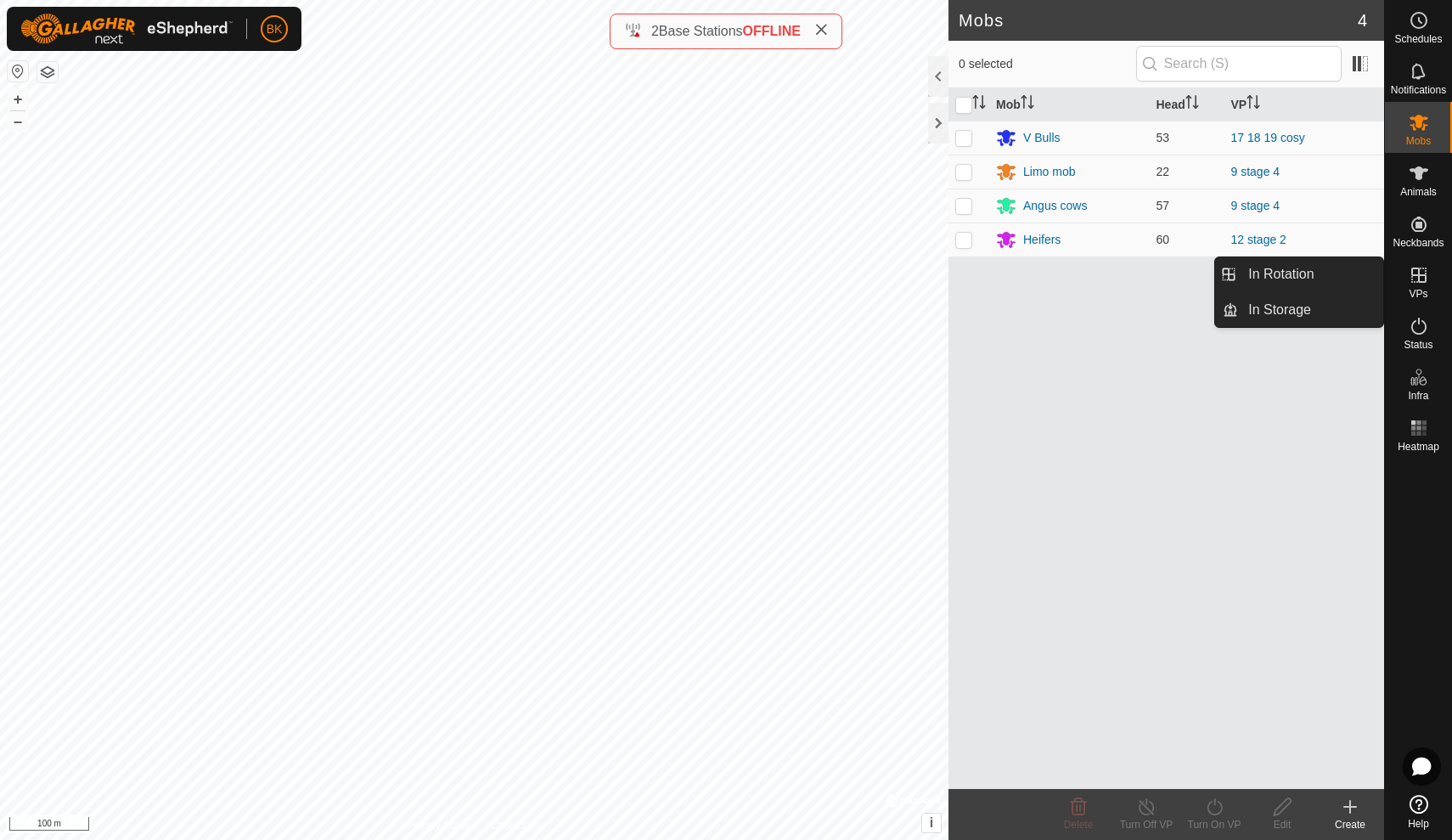
click at [1423, 271] on icon at bounding box center [1419, 275] width 20 height 20
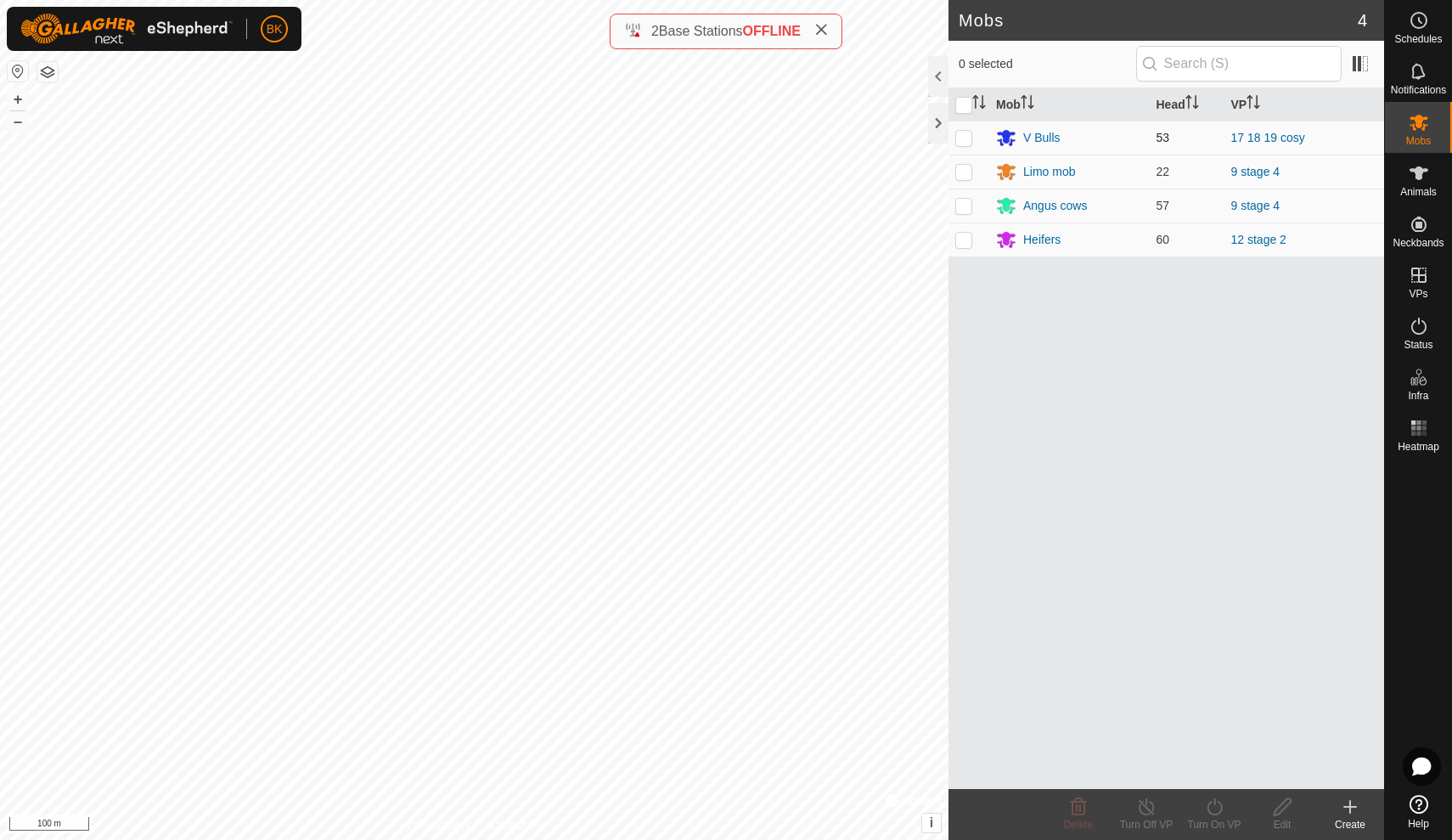
click at [963, 138] on p-checkbox at bounding box center [964, 137] width 17 height 14
click at [962, 128] on td at bounding box center [969, 137] width 41 height 34
checkbox input "false"
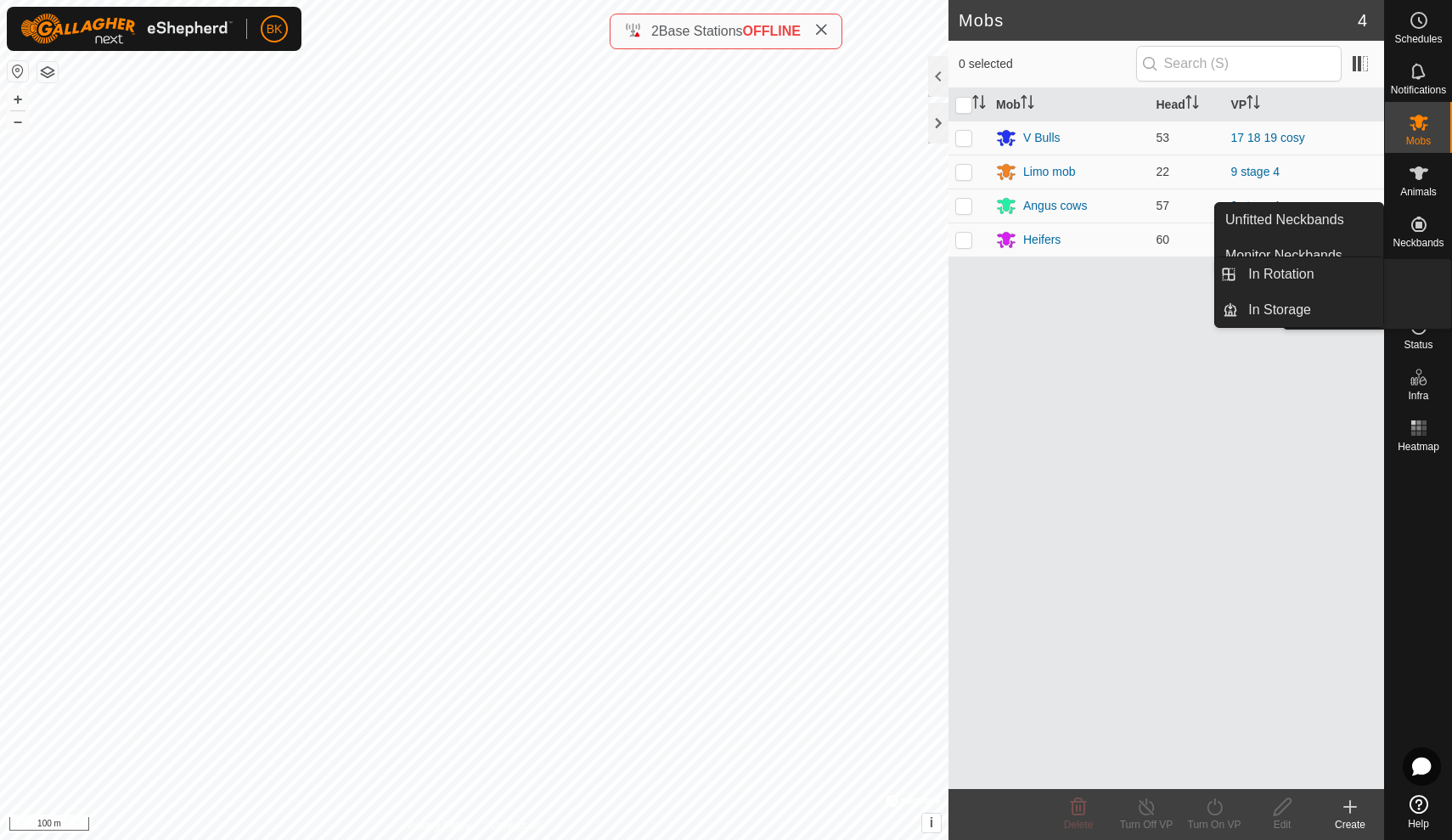
click at [1423, 277] on icon at bounding box center [1419, 275] width 20 height 20
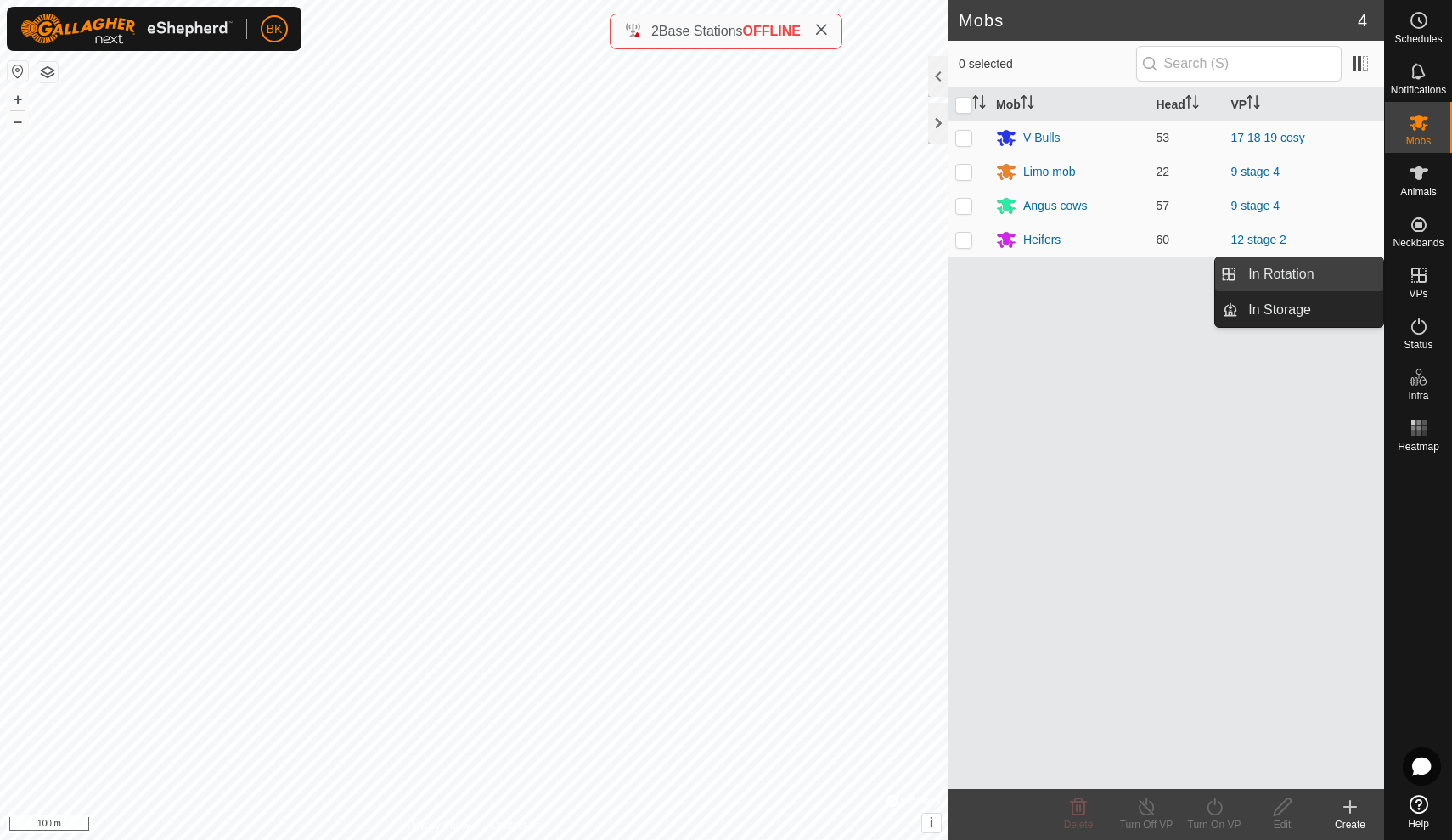
click at [1364, 286] on link "In Rotation" at bounding box center [1311, 274] width 146 height 34
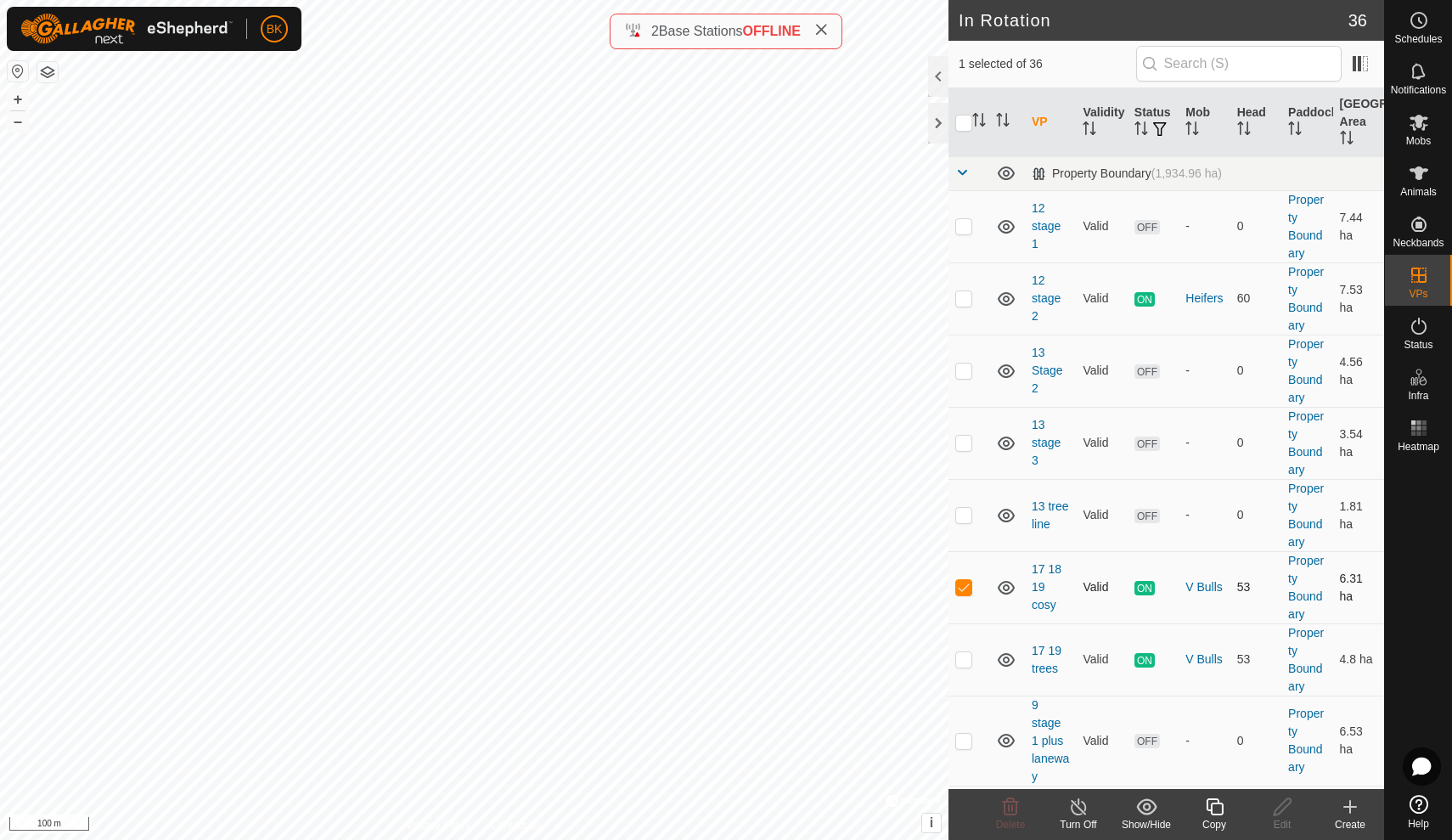
click at [986, 554] on td at bounding box center [969, 587] width 41 height 72
click at [966, 588] on p-checkbox at bounding box center [964, 587] width 17 height 14
checkbox input "false"
click at [1425, 128] on icon at bounding box center [1419, 122] width 20 height 20
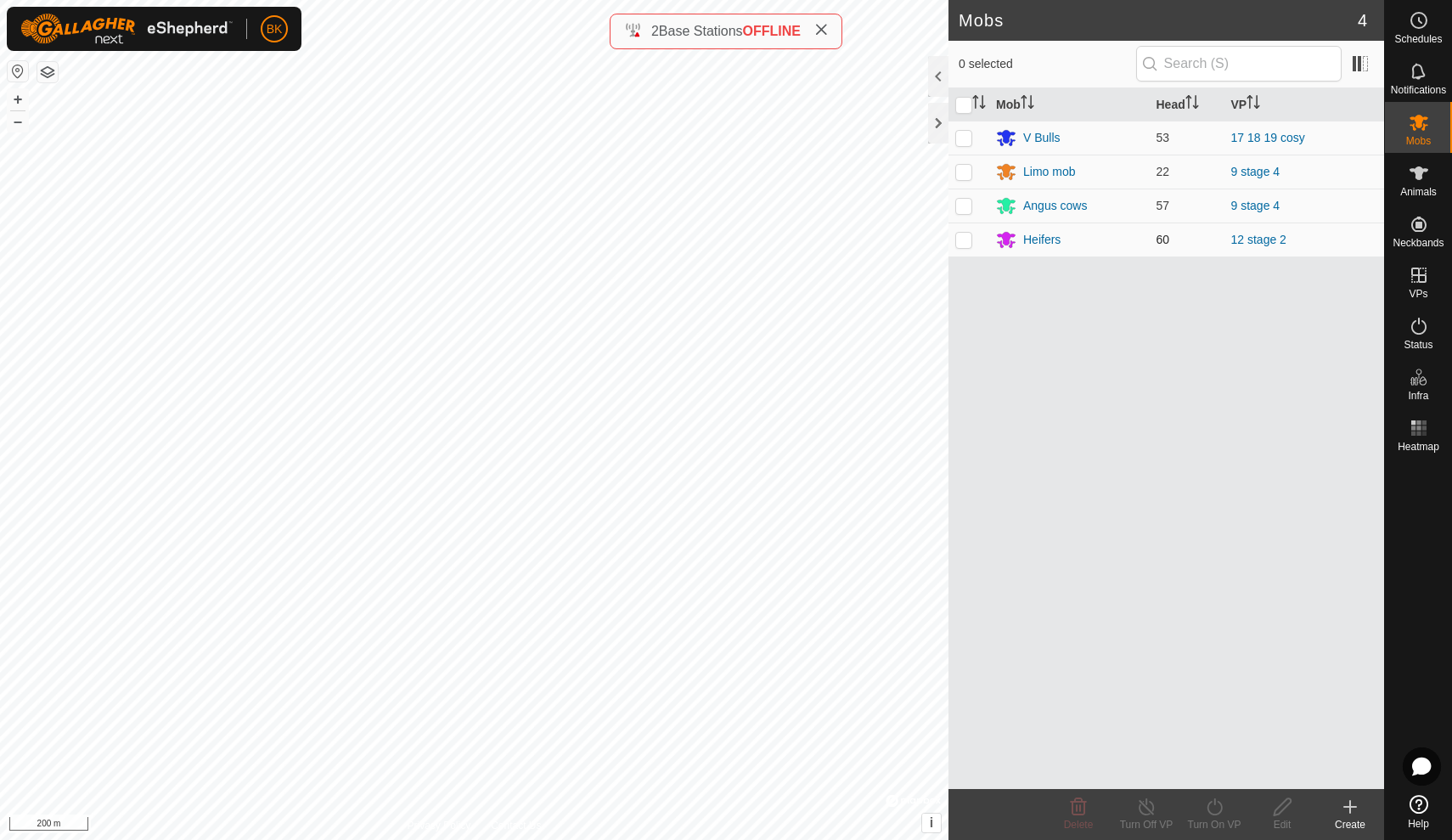
click at [967, 241] on p-checkbox at bounding box center [964, 239] width 17 height 14
checkbox input "true"
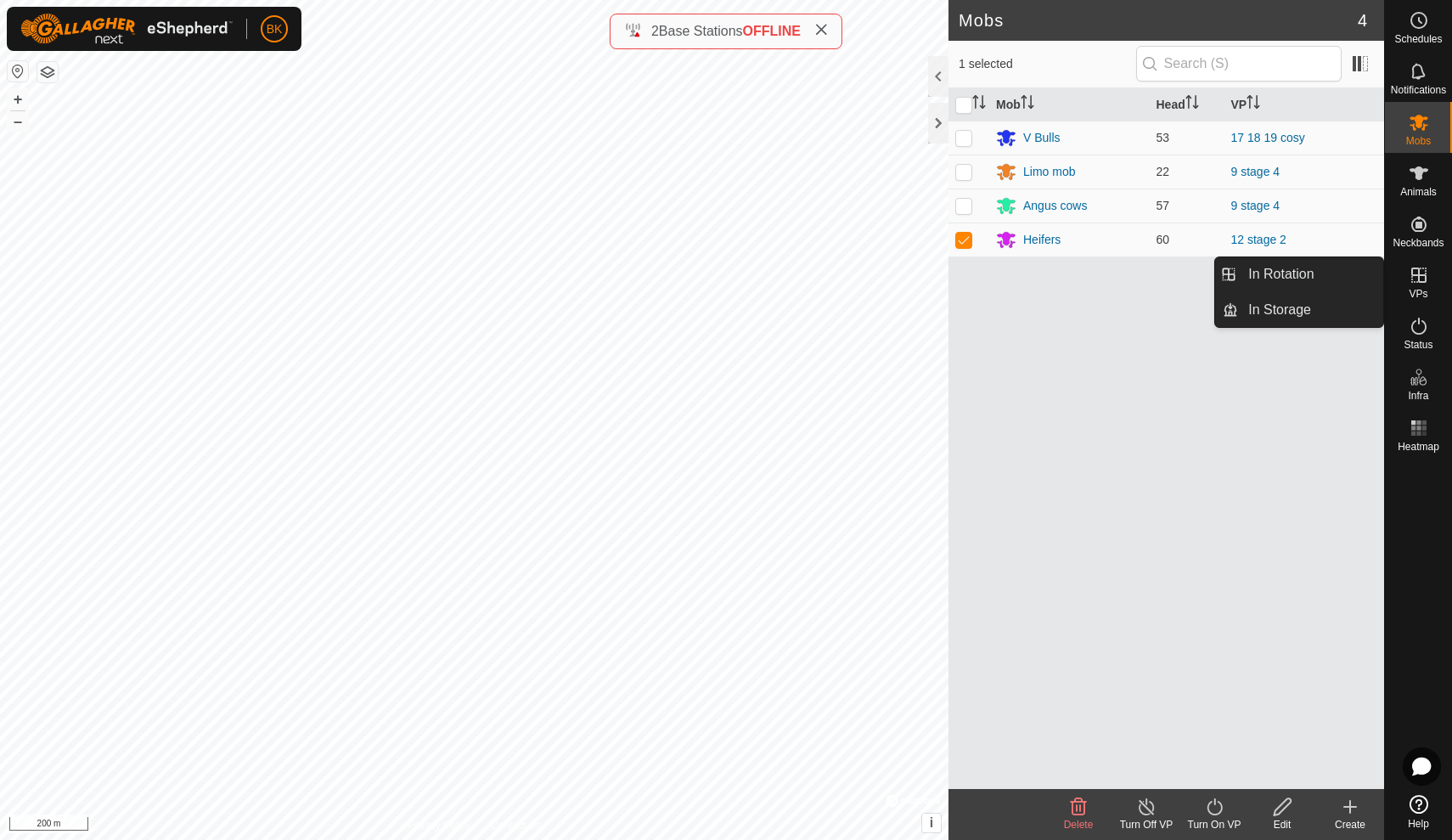
click at [1417, 285] on icon at bounding box center [1419, 275] width 20 height 20
click at [1312, 314] on link "In Storage" at bounding box center [1311, 309] width 146 height 34
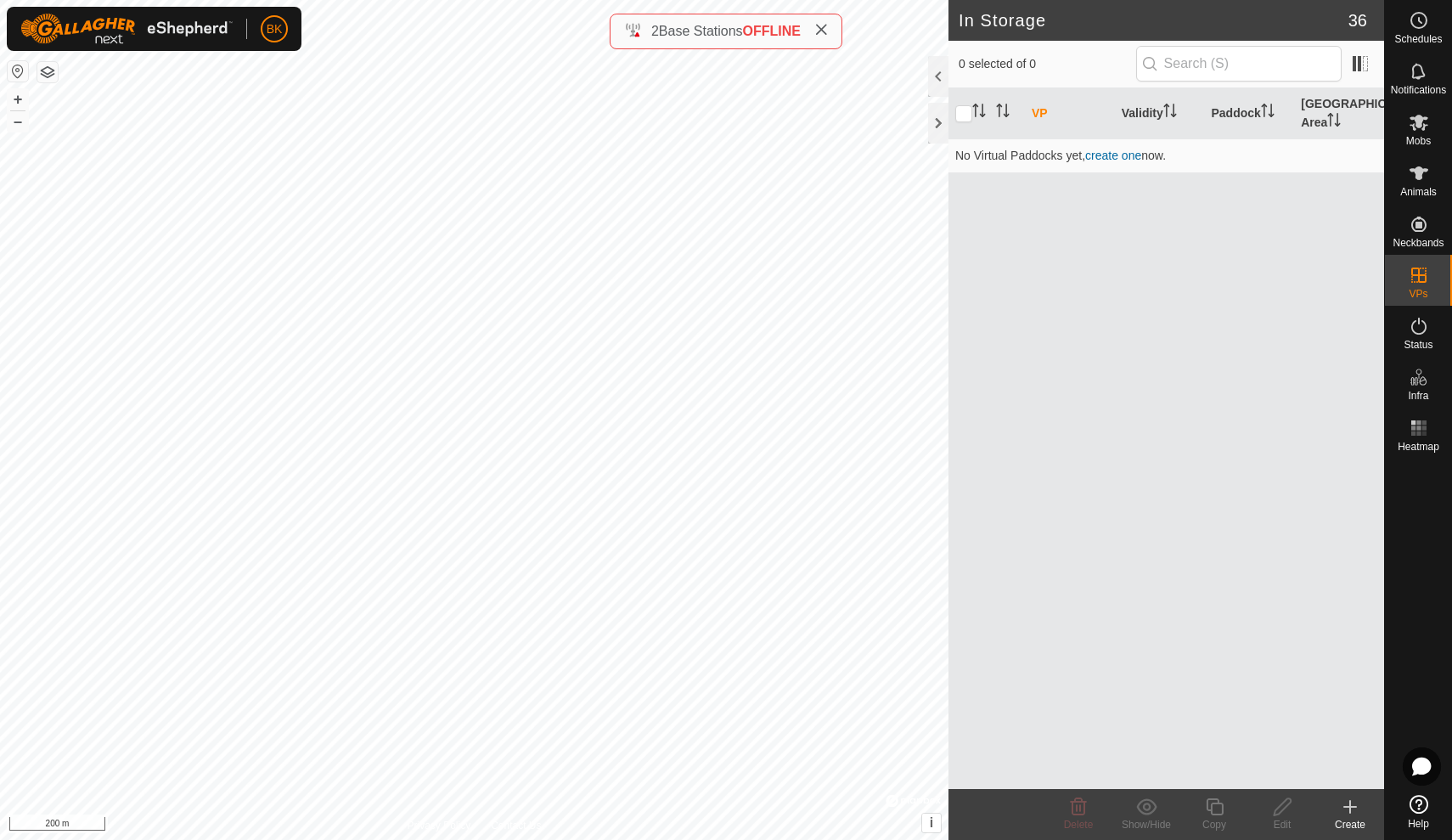
click at [1381, 427] on div "In Storage 36 0 selected of 0 VP Validity Paddock Grazing Area No Virtual Paddo…" at bounding box center [692, 420] width 1385 height 840
drag, startPoint x: 1282, startPoint y: 408, endPoint x: 1057, endPoint y: 414, distance: 225.1
click at [1055, 413] on div "VP Validity Paddock Grazing Area No Virtual Paddocks yet, create one now." at bounding box center [1166, 438] width 436 height 701
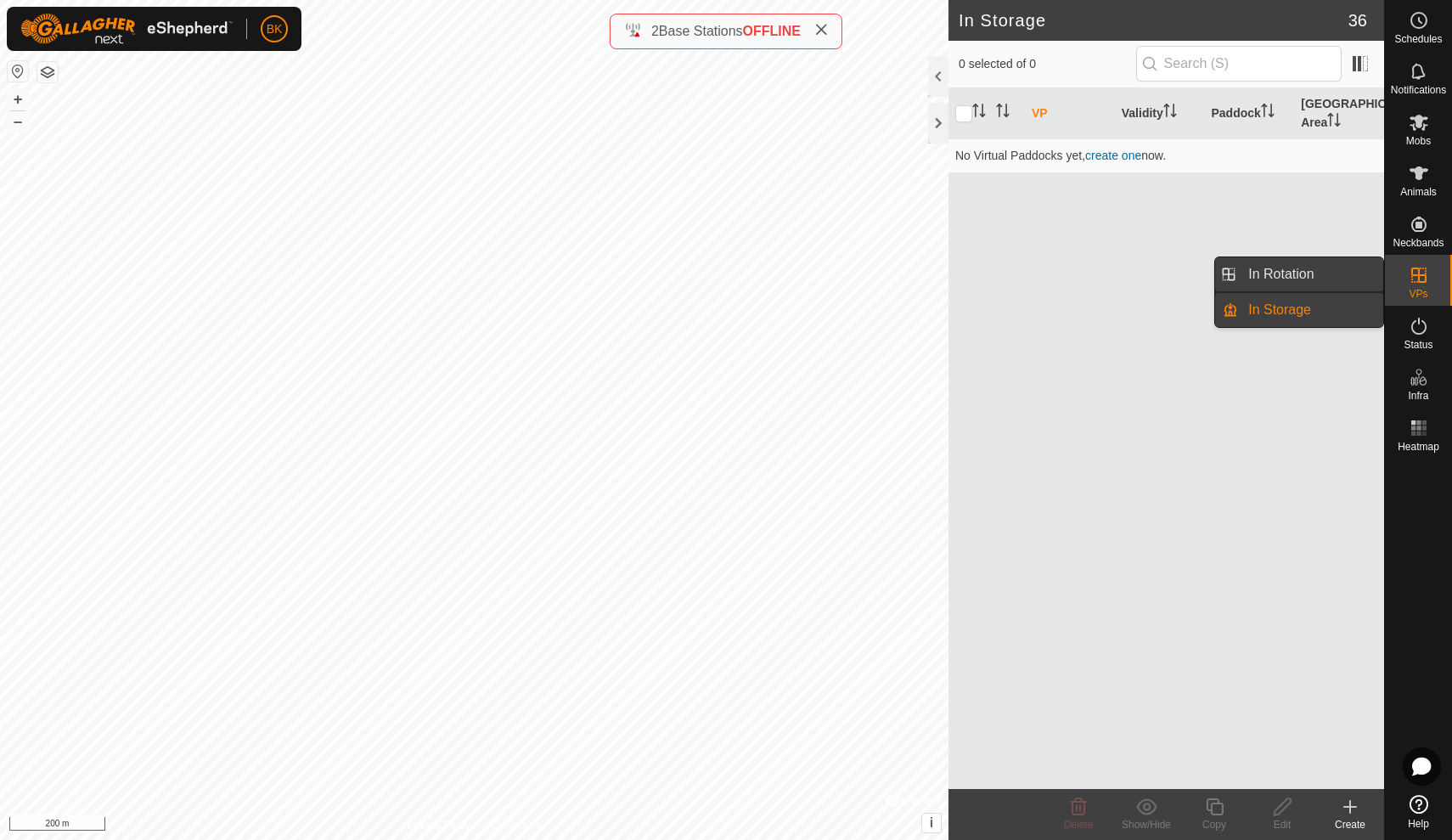
click at [1348, 285] on link "In Rotation" at bounding box center [1311, 274] width 146 height 34
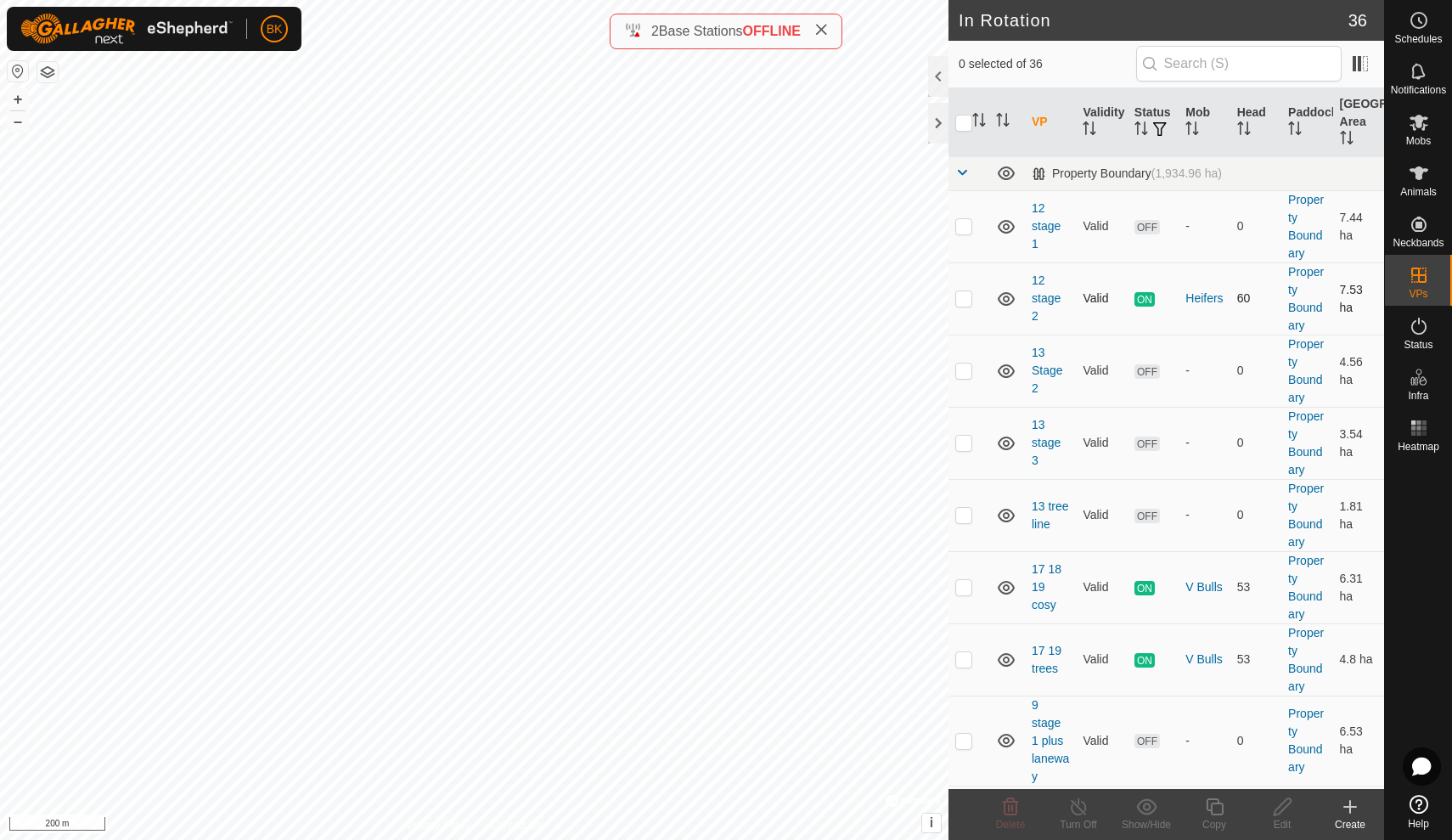
click at [963, 302] on p-checkbox at bounding box center [964, 298] width 17 height 14
checkbox input "true"
click at [1219, 814] on icon at bounding box center [1214, 807] width 17 height 17
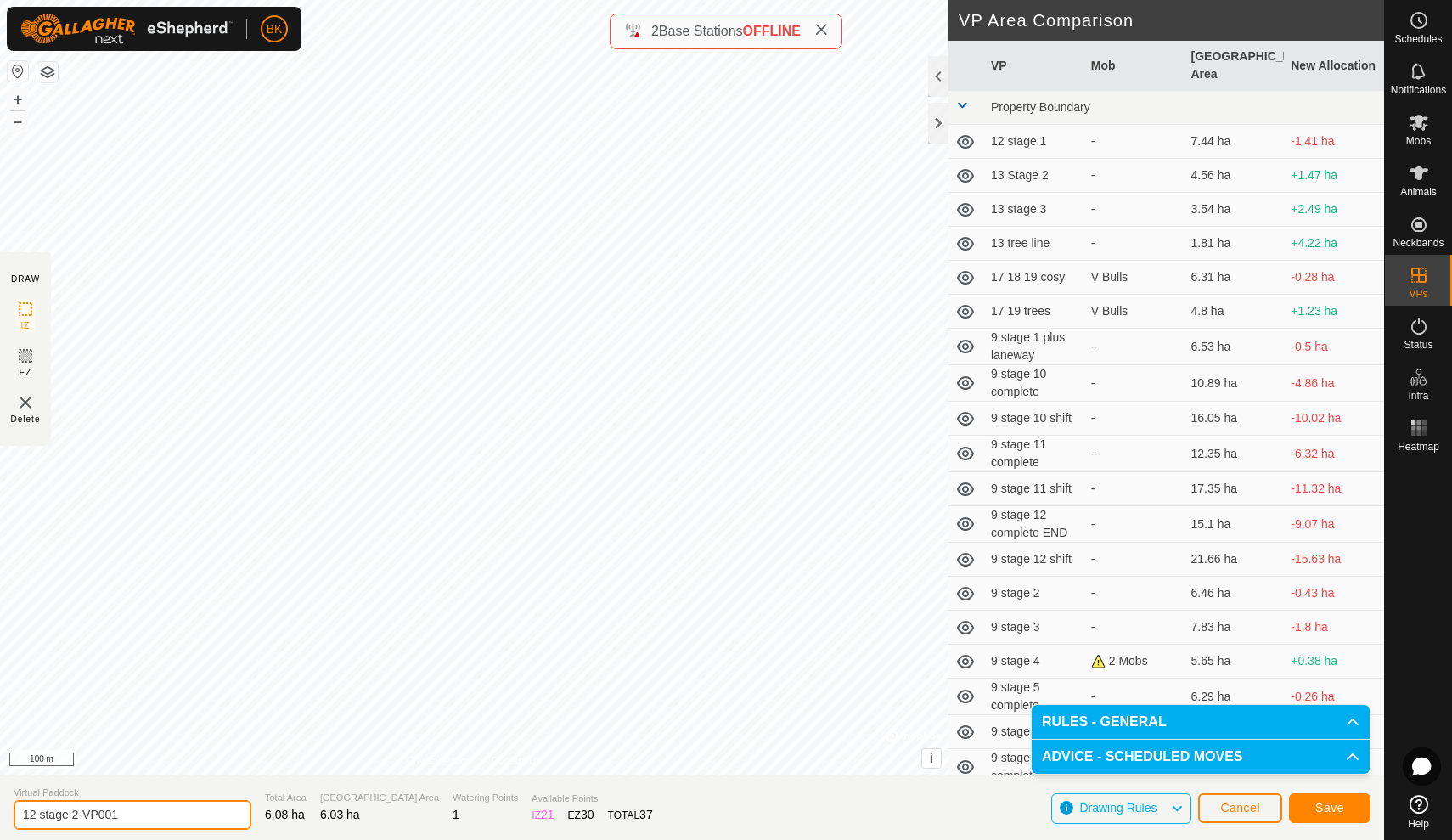
click at [156, 818] on input "12 stage 2-VP001" at bounding box center [133, 814] width 238 height 29
type input "1"
type input "top bus stage stage 1 shift"
click at [1350, 805] on button "Save" at bounding box center [1329, 808] width 82 height 29
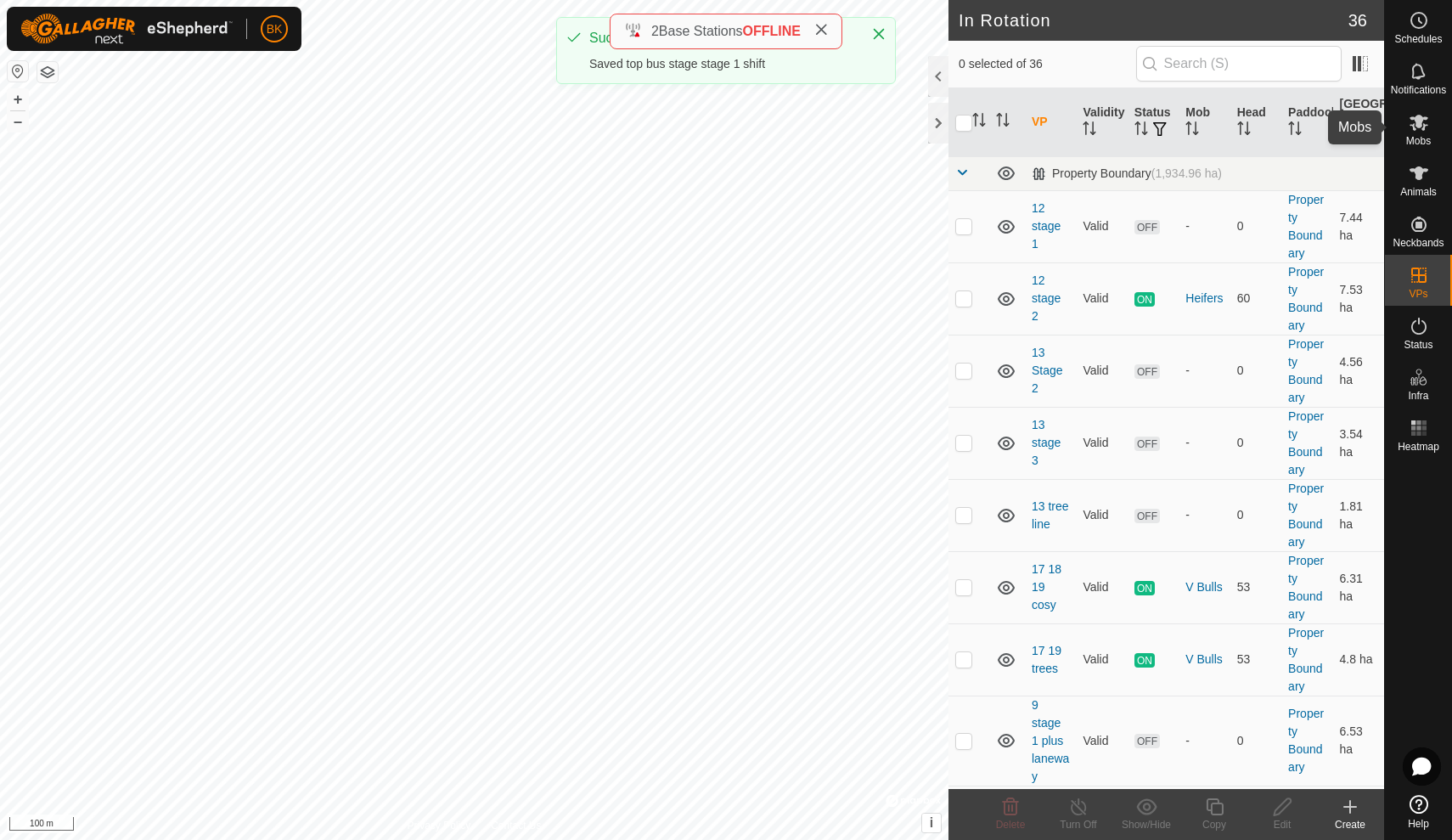
click at [1423, 123] on icon at bounding box center [1419, 122] width 20 height 20
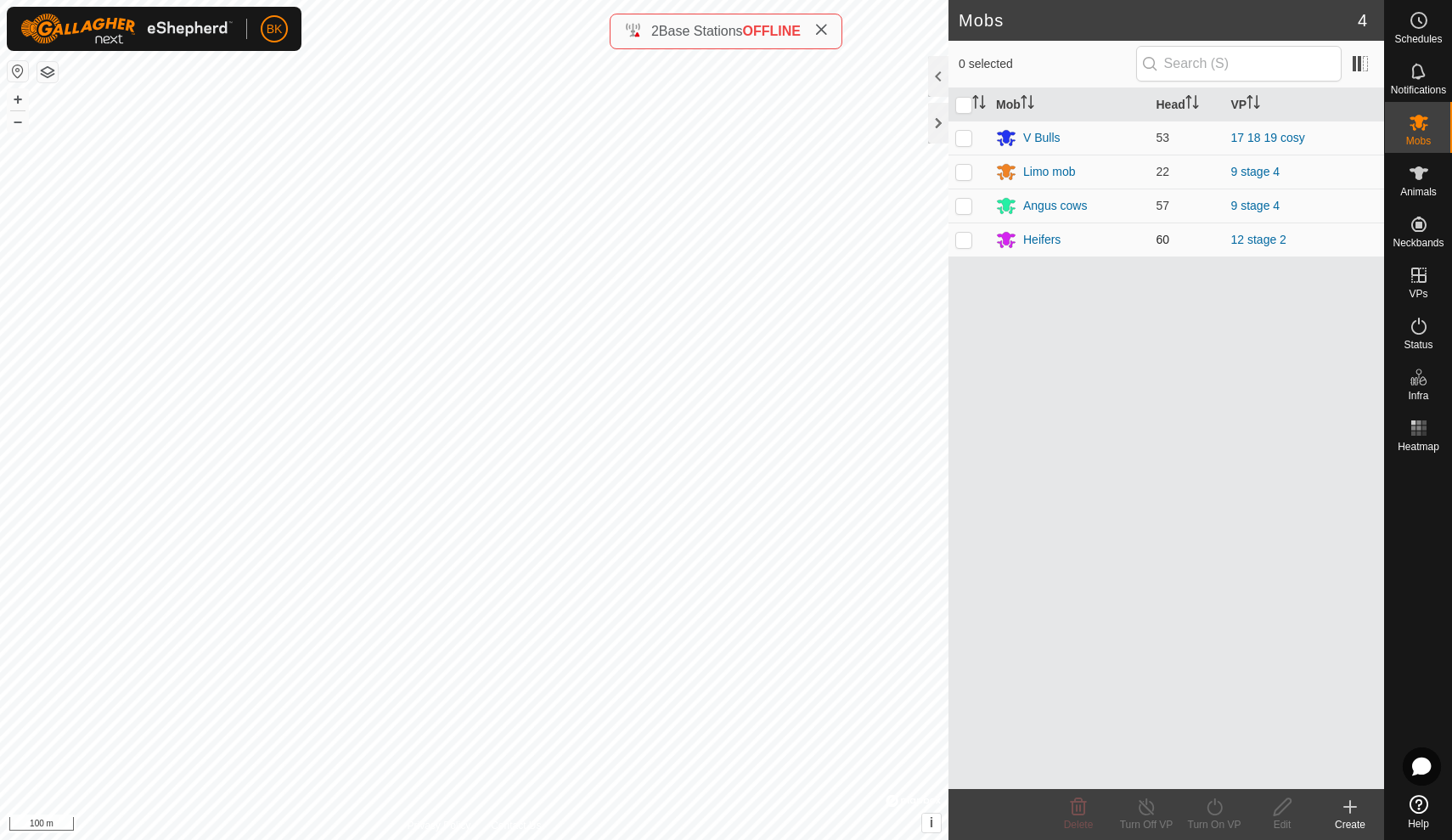
click at [970, 240] on p-checkbox at bounding box center [964, 239] width 17 height 14
checkbox input "true"
click at [1212, 813] on icon at bounding box center [1214, 807] width 16 height 17
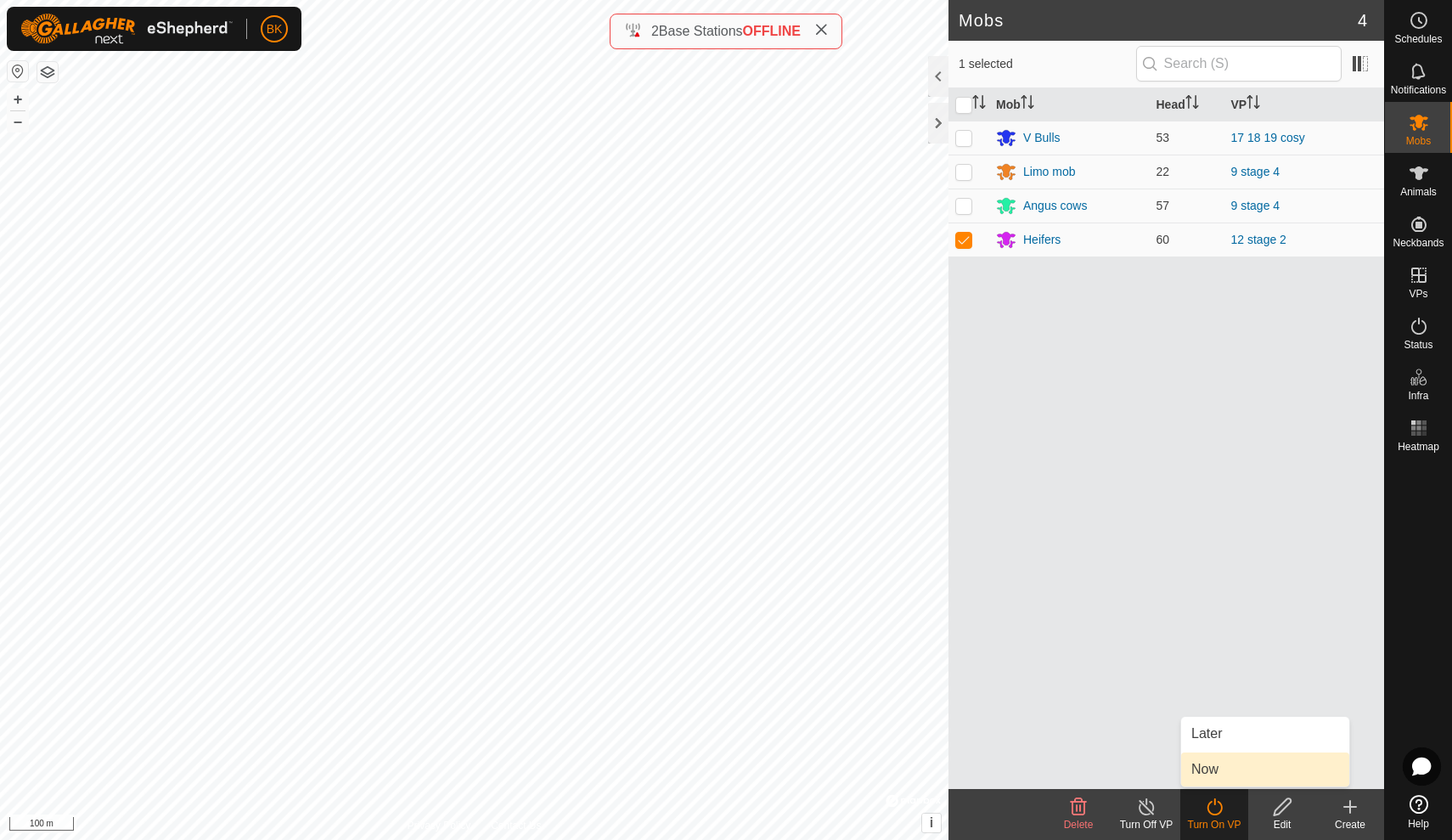
click at [1206, 775] on link "Now" at bounding box center [1265, 769] width 169 height 34
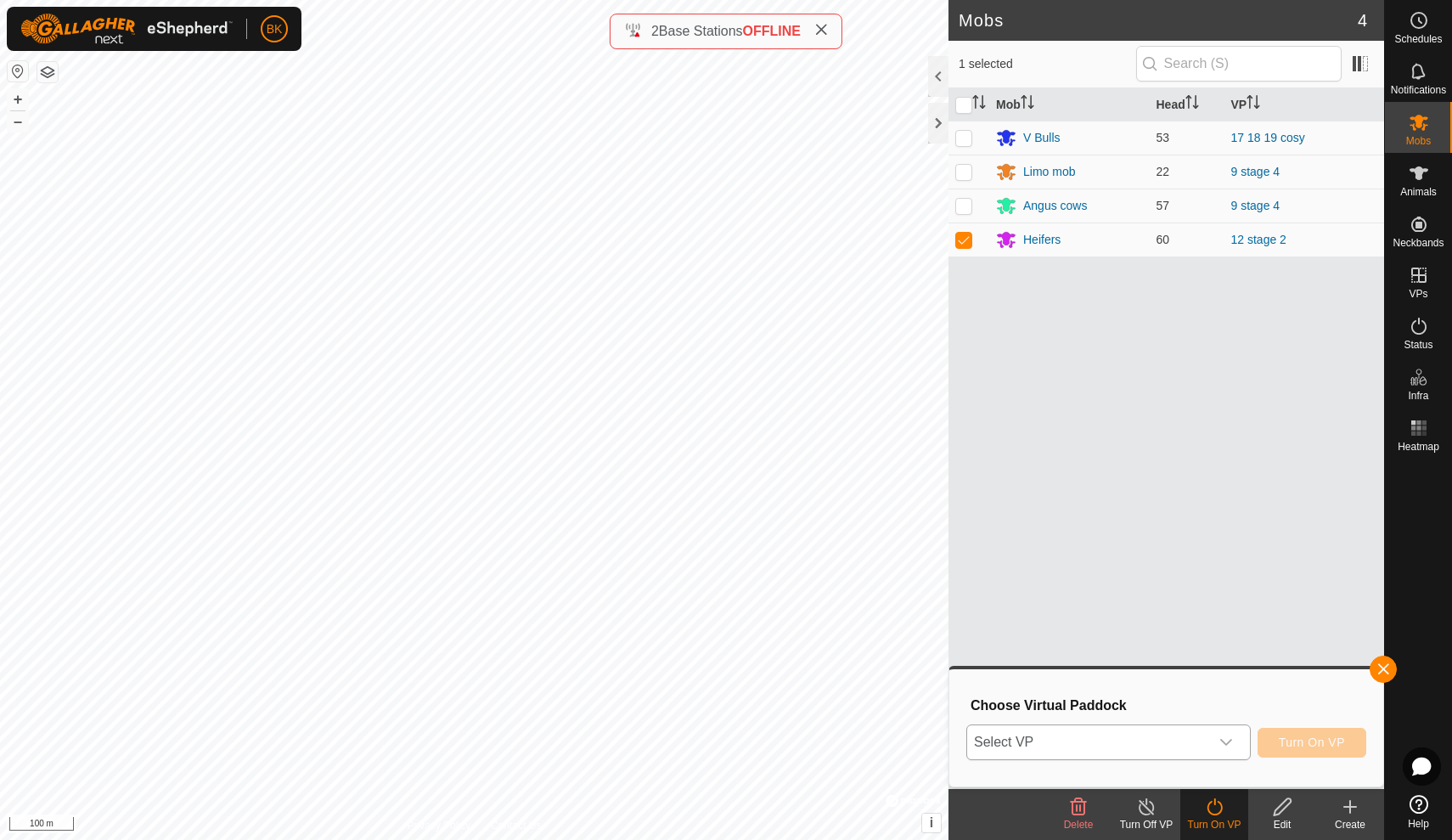
click at [1224, 740] on icon "dropdown trigger" at bounding box center [1226, 741] width 14 height 14
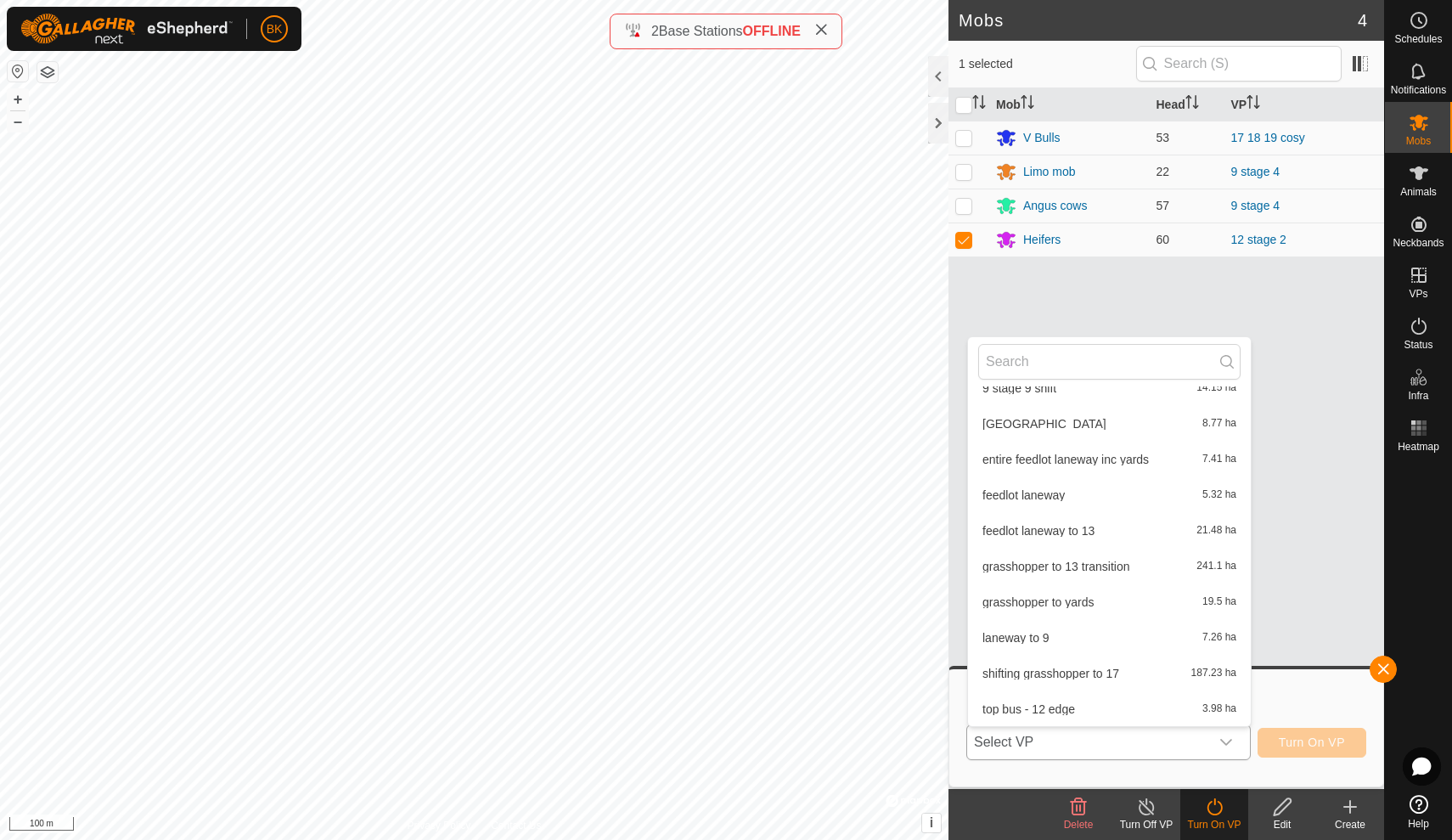
scroll to position [1017, 0]
click at [1036, 702] on li "top bus stage stage 1 shift 6.03 ha" at bounding box center [1109, 708] width 283 height 34
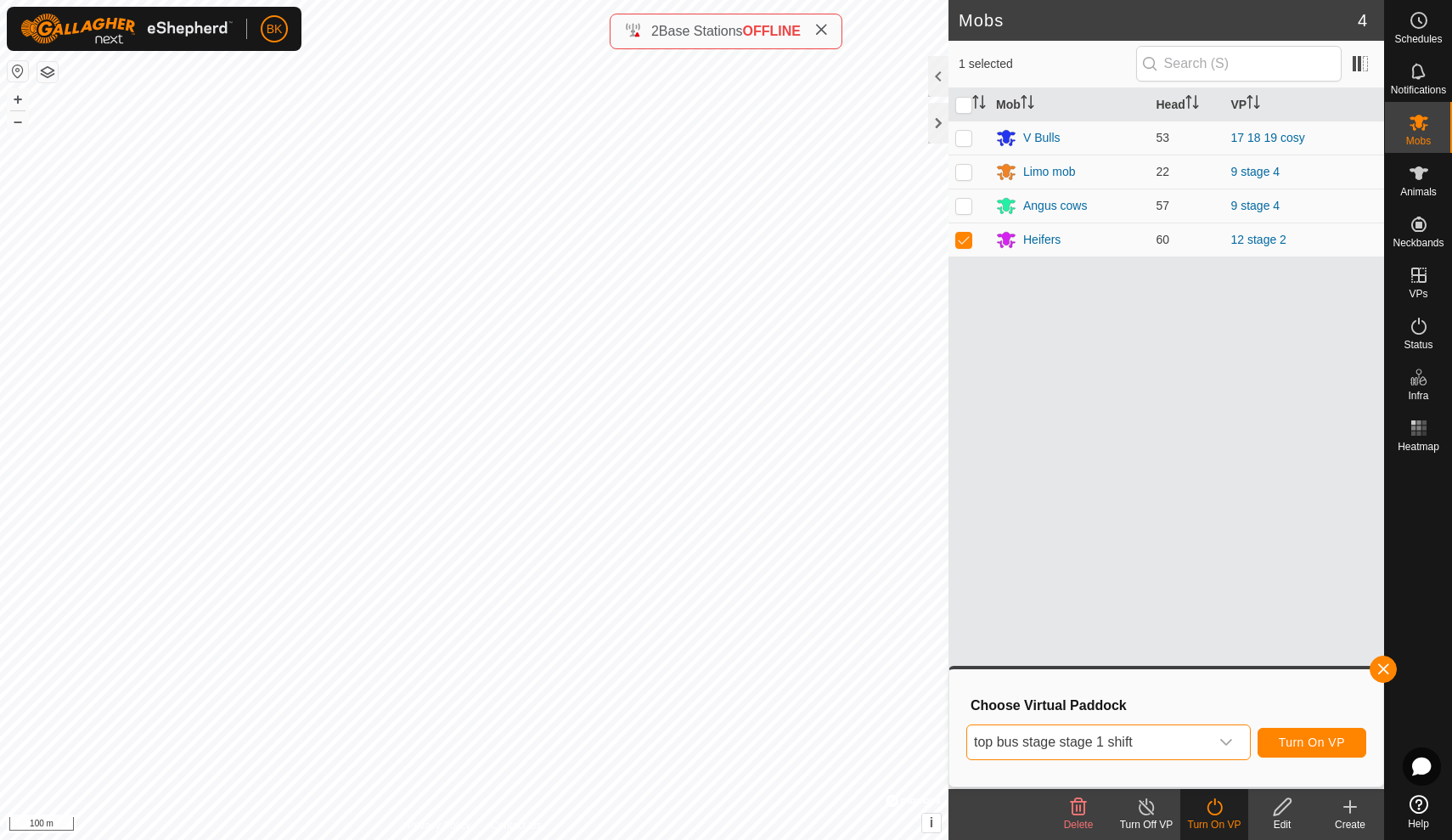
click at [1284, 736] on span "Turn On VP" at bounding box center [1312, 741] width 66 height 14
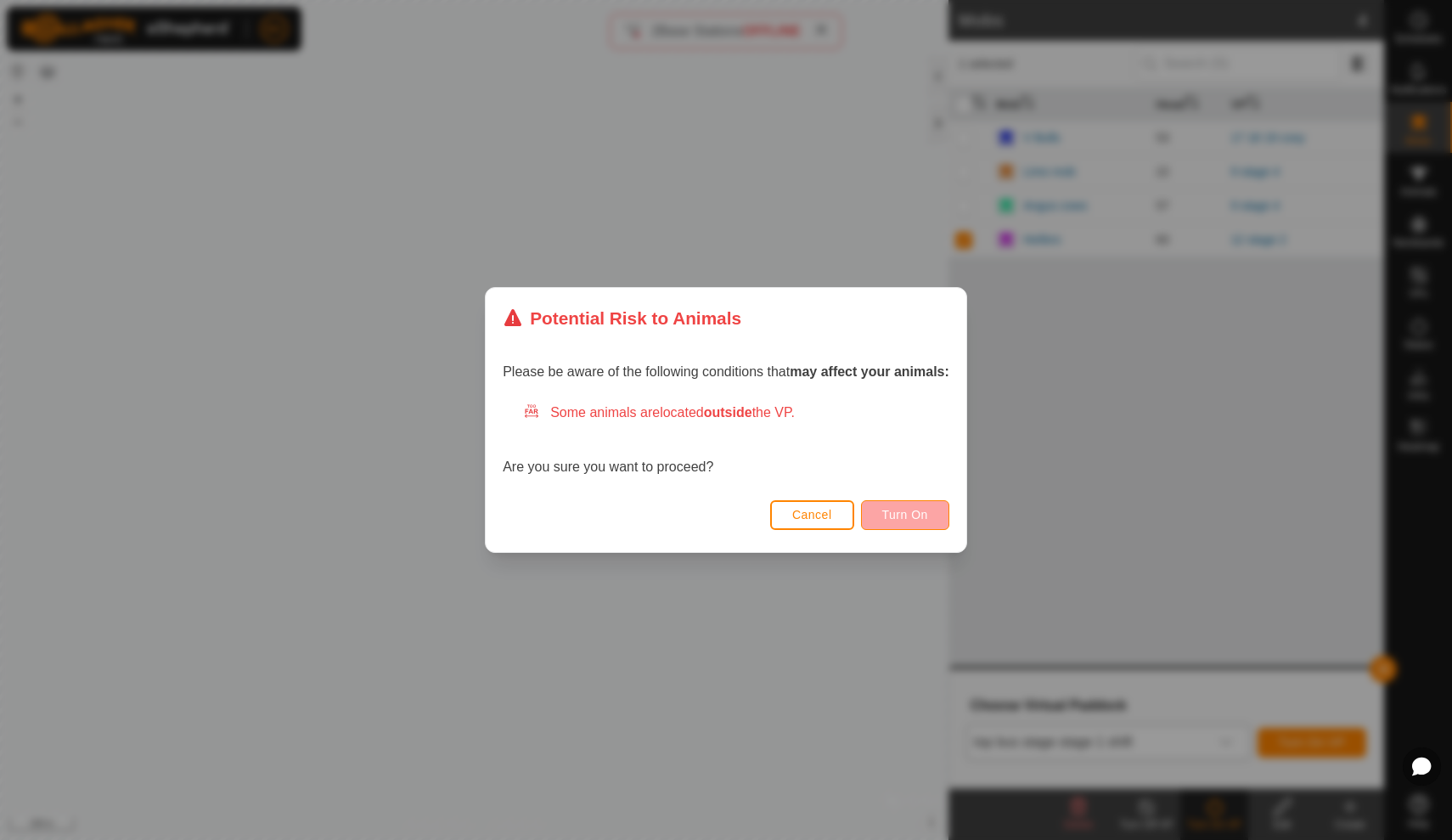
click at [908, 513] on span "Turn On" at bounding box center [906, 514] width 46 height 14
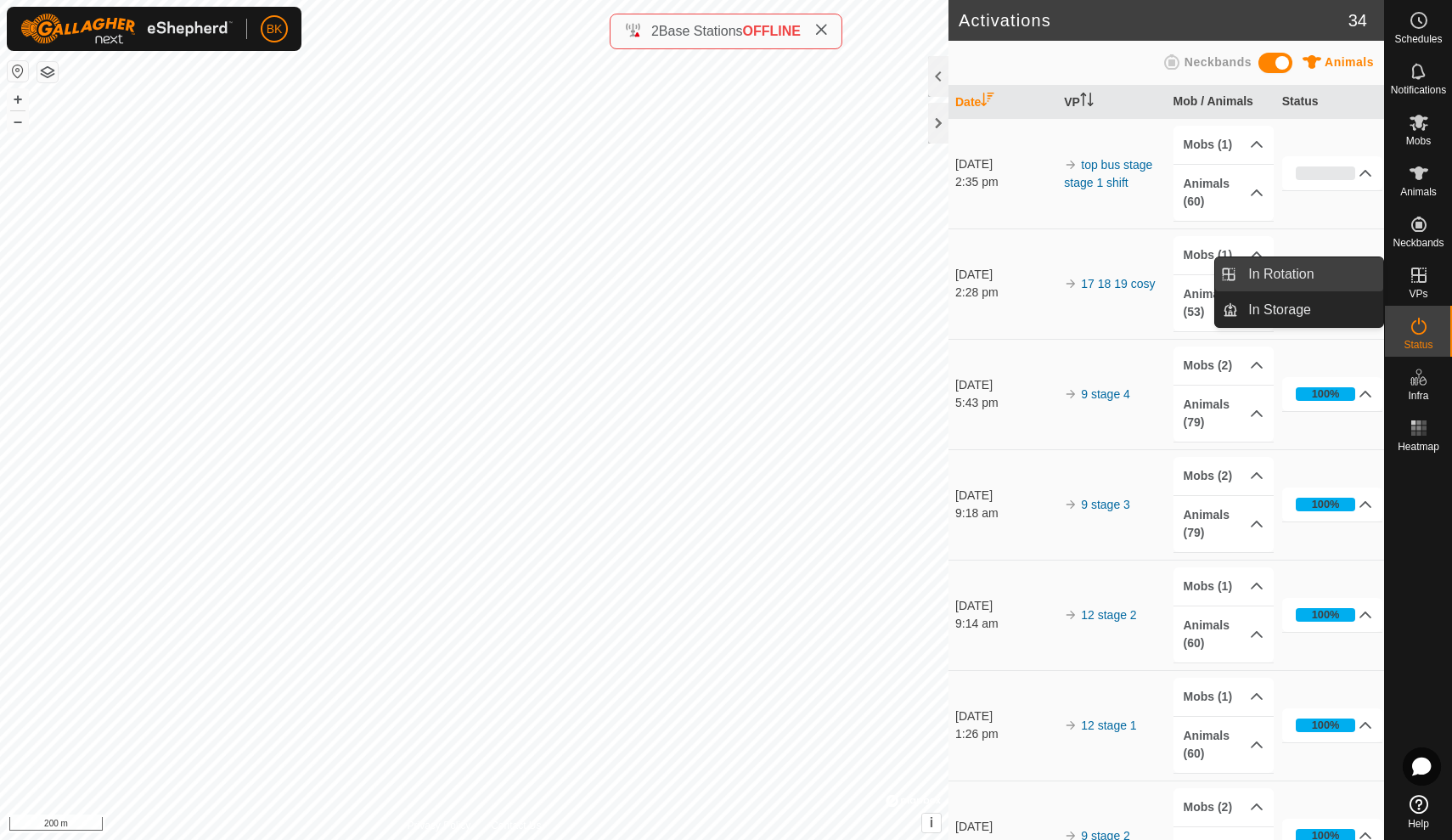
click at [1329, 288] on link "In Rotation" at bounding box center [1311, 274] width 146 height 34
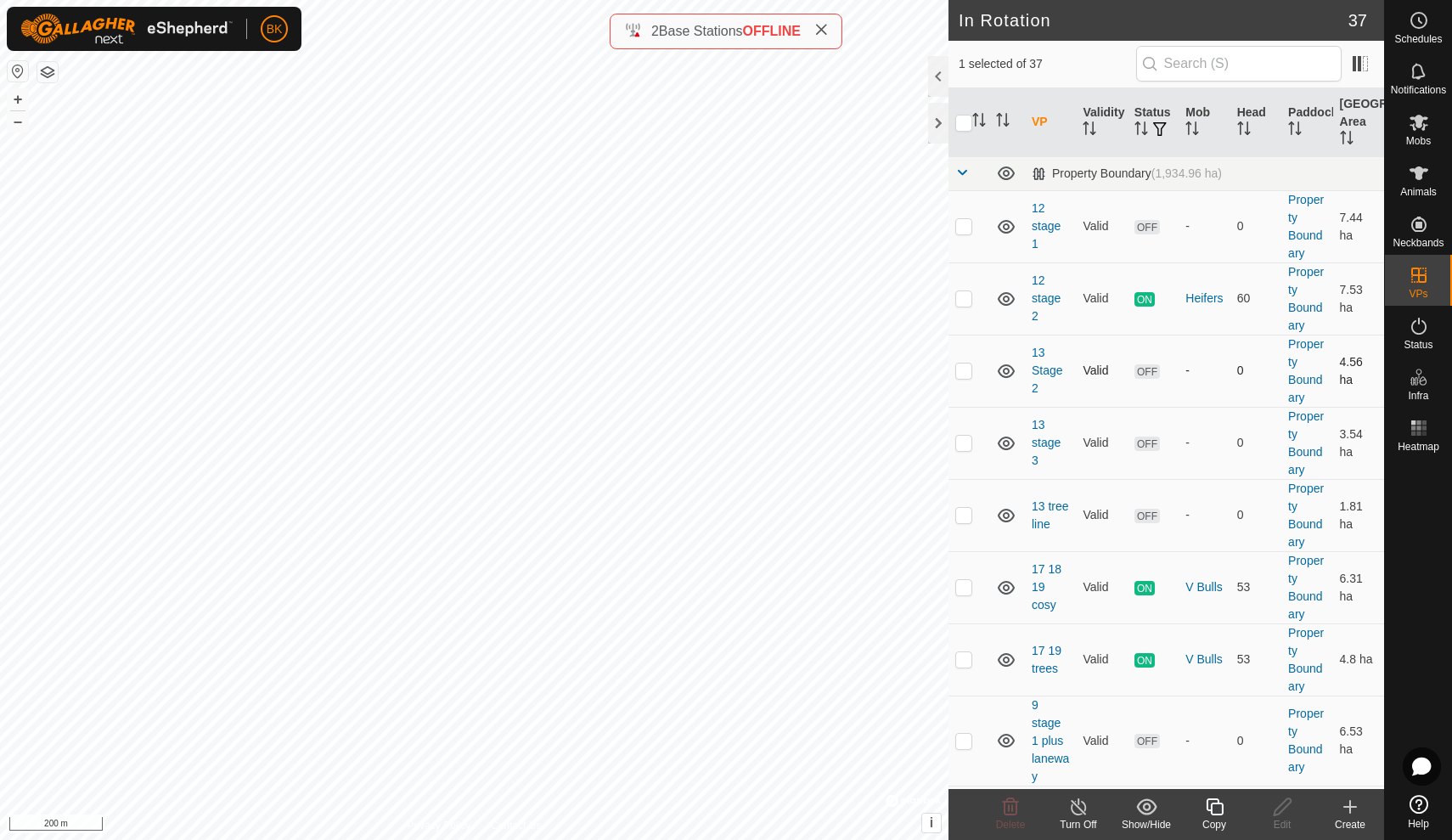
click at [1248, 397] on td "0" at bounding box center [1256, 370] width 51 height 72
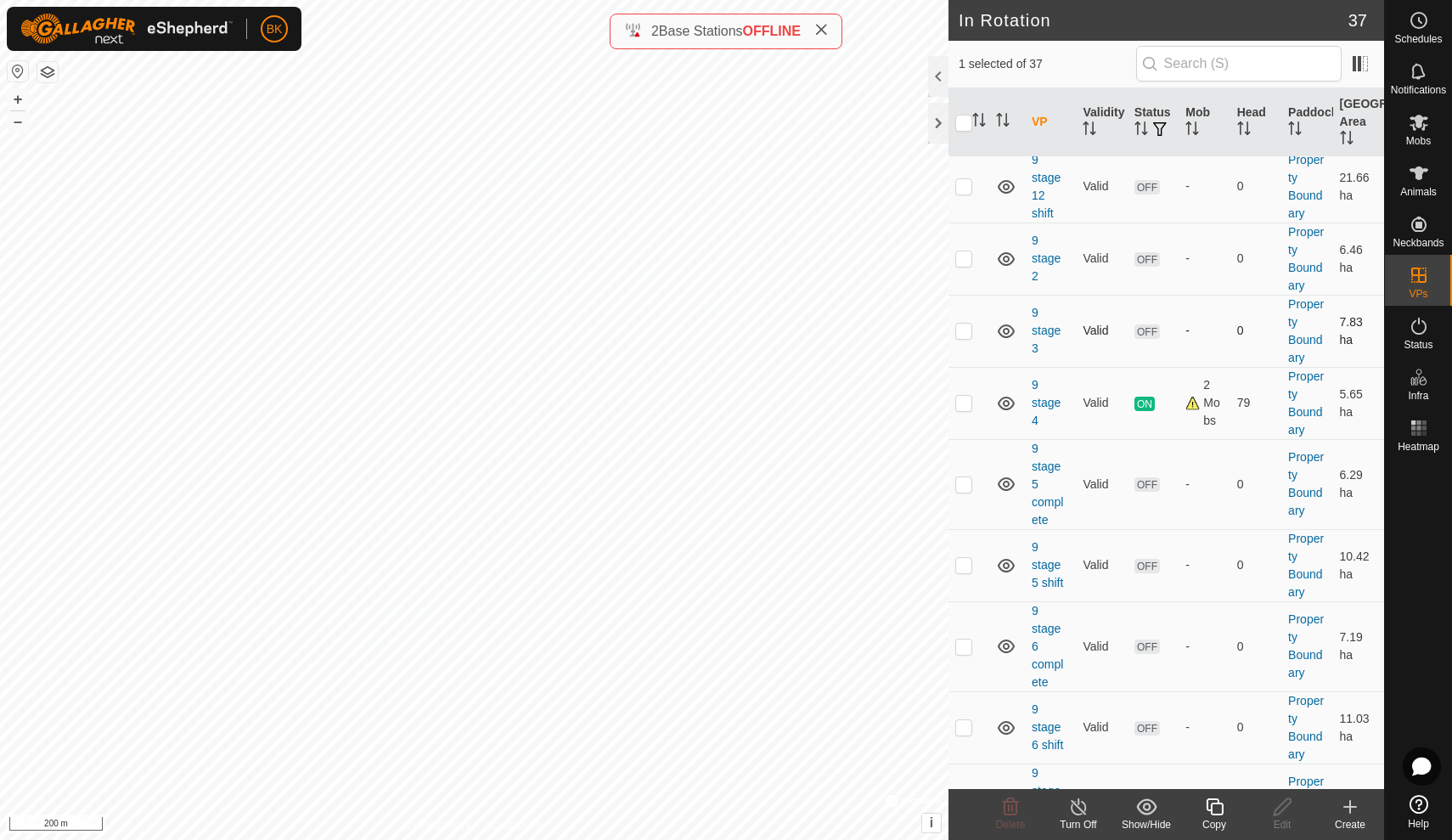
scroll to position [1072, 0]
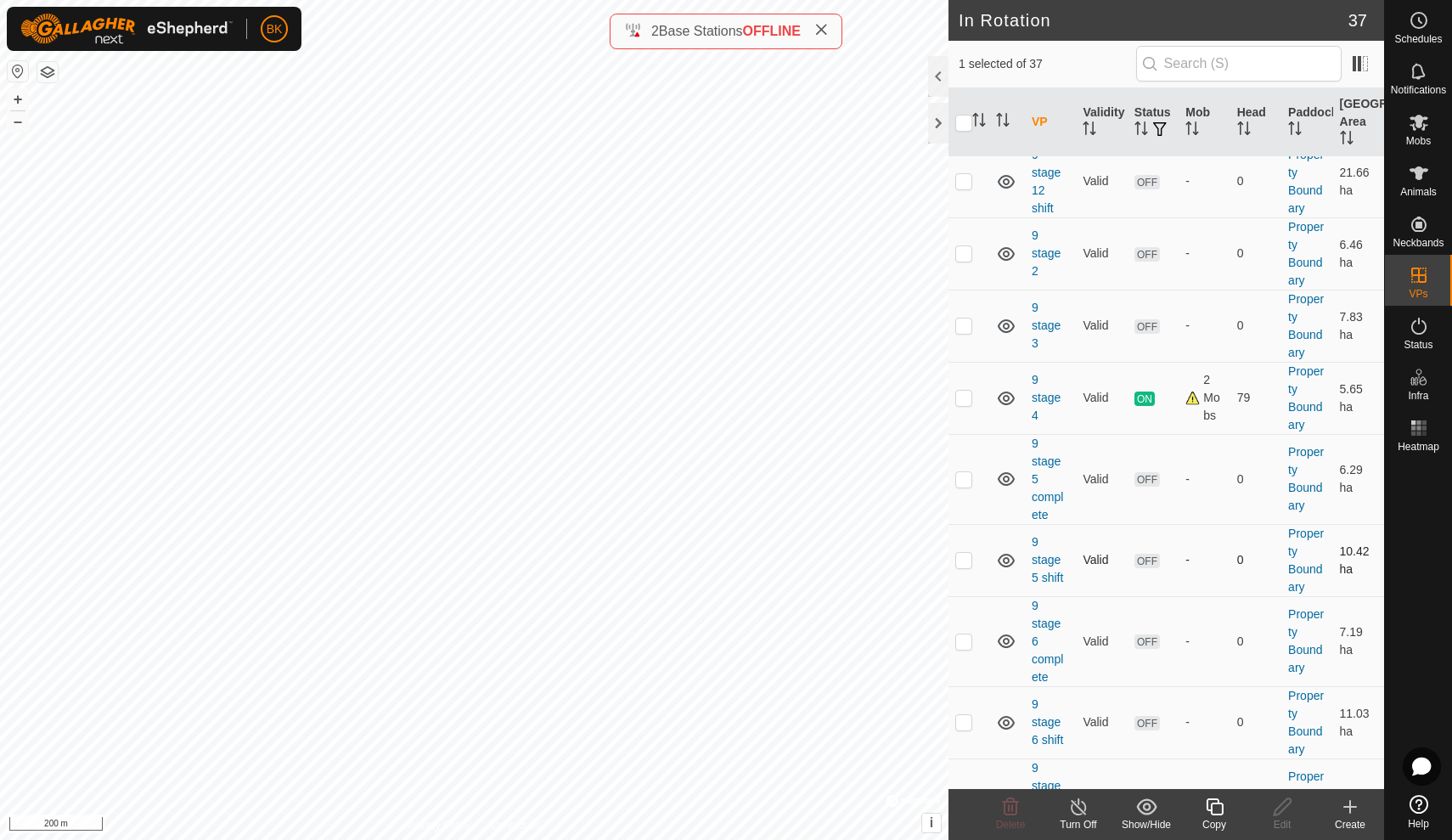
click at [966, 568] on td at bounding box center [969, 560] width 41 height 72
checkbox input "true"
click at [973, 476] on td at bounding box center [969, 479] width 41 height 90
checkbox input "true"
click at [970, 562] on p-checkbox at bounding box center [964, 559] width 17 height 14
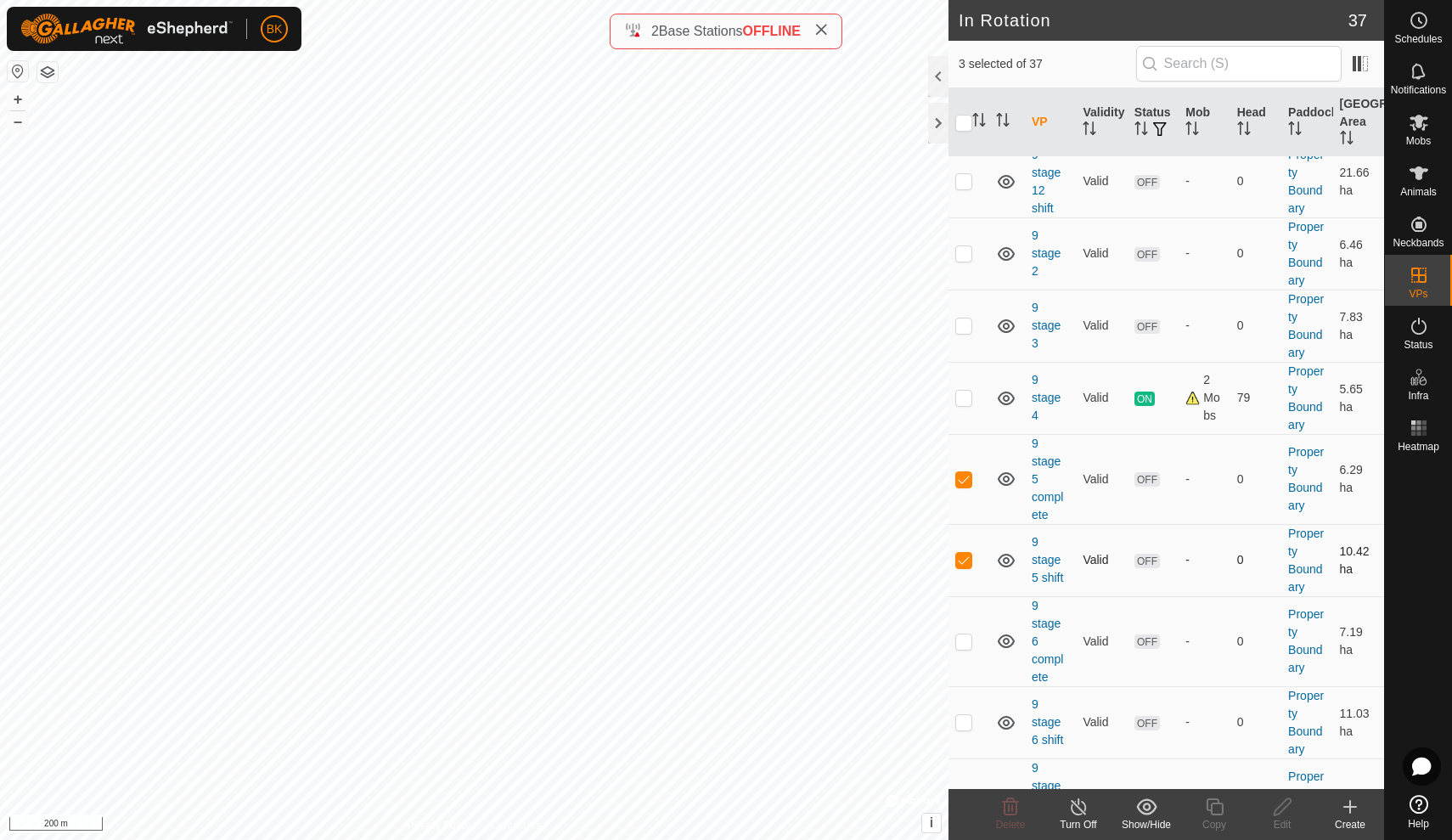
checkbox input "false"
click at [967, 481] on p-checkbox at bounding box center [964, 479] width 17 height 14
checkbox input "false"
click at [966, 560] on p-checkbox at bounding box center [964, 559] width 17 height 14
click at [965, 558] on p-checkbox at bounding box center [964, 559] width 17 height 14
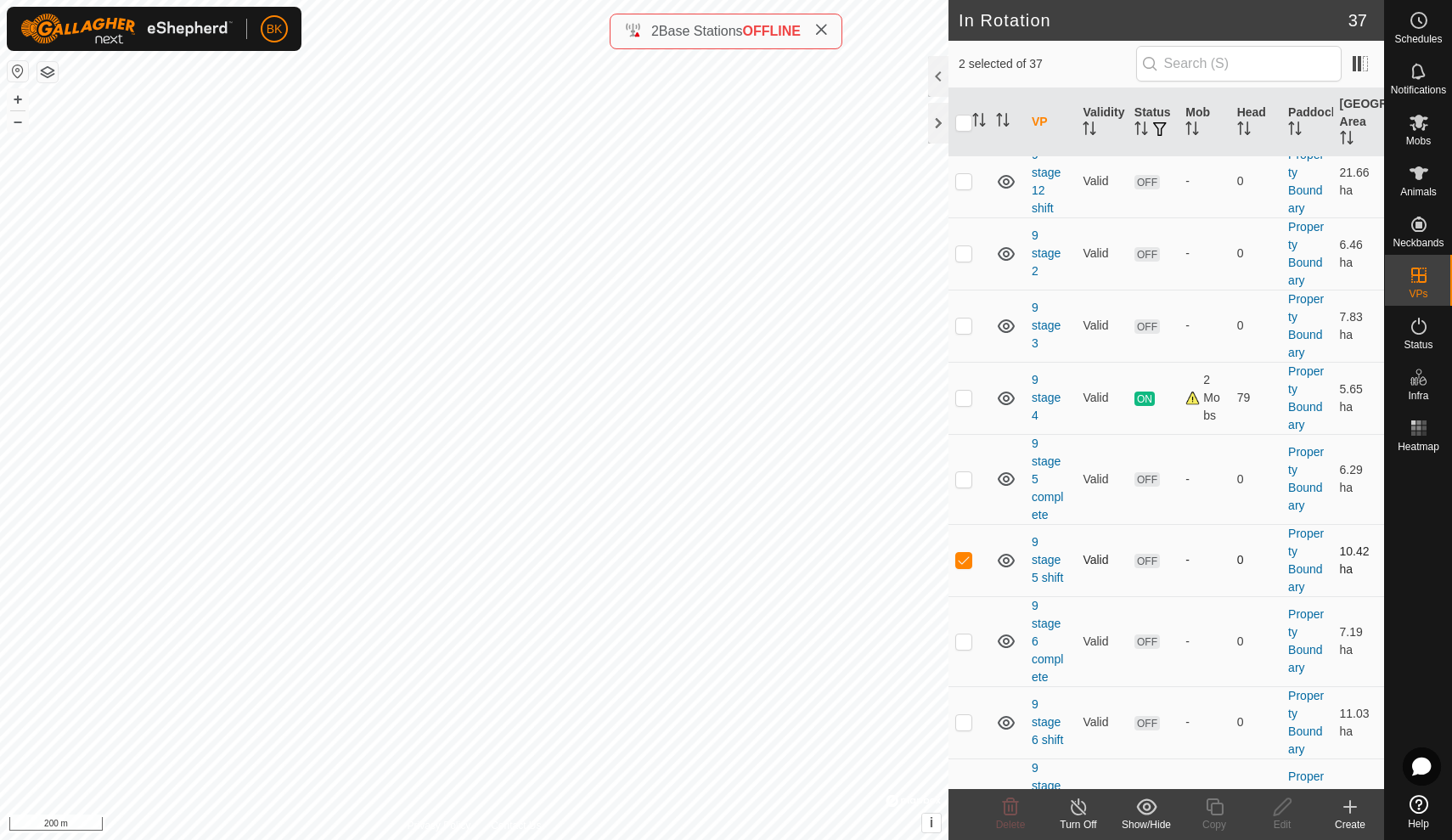
checkbox input "false"
click at [966, 484] on p-checkbox at bounding box center [964, 479] width 17 height 14
checkbox input "true"
click at [969, 724] on p-checkbox at bounding box center [964, 721] width 17 height 14
checkbox input "true"
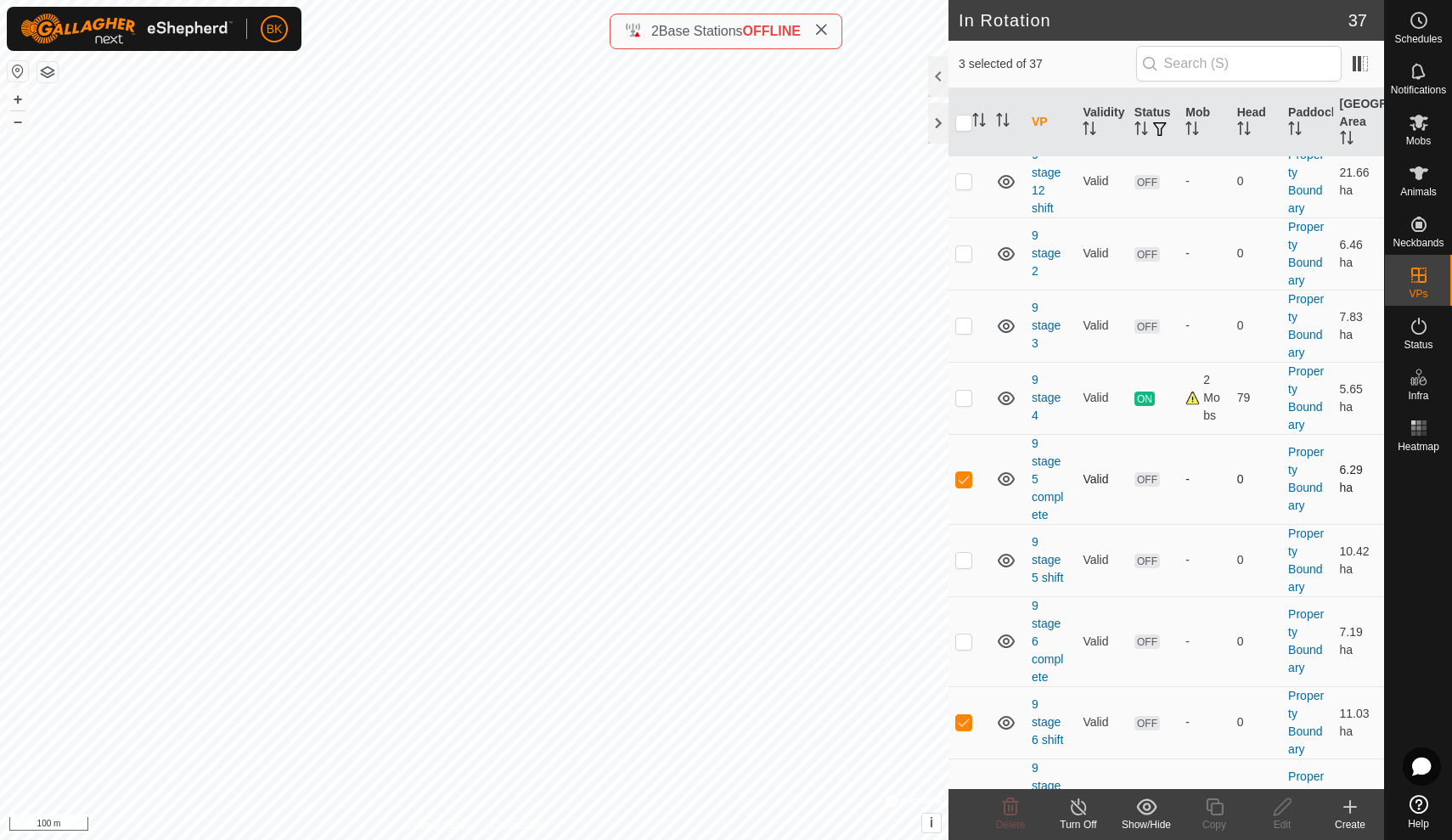
click at [966, 477] on p-checkbox at bounding box center [964, 479] width 17 height 14
checkbox input "false"
click at [960, 724] on p-checkbox at bounding box center [964, 721] width 17 height 14
checkbox input "false"
